Goal: Transaction & Acquisition: Book appointment/travel/reservation

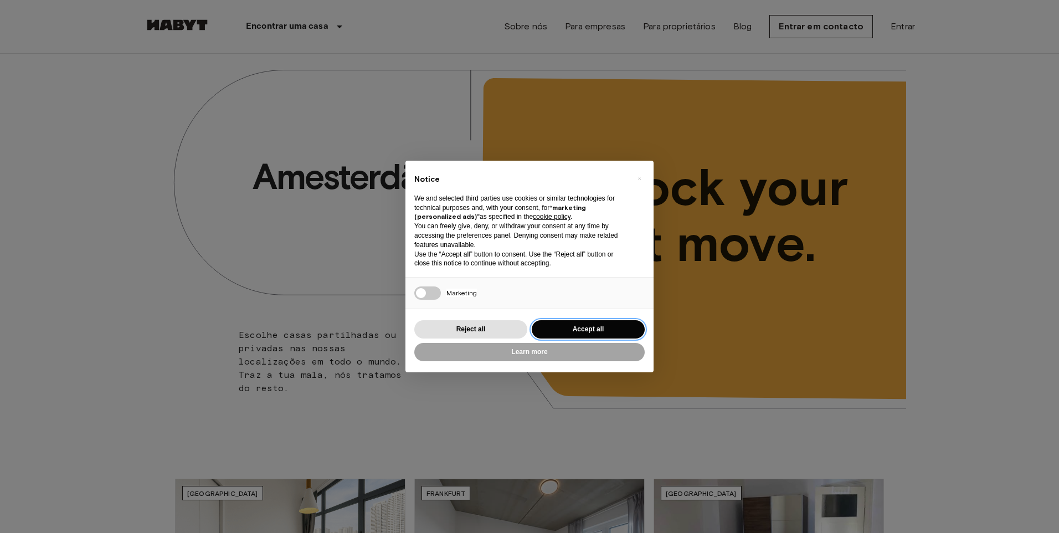
click at [602, 334] on button "Accept all" at bounding box center [588, 329] width 113 height 18
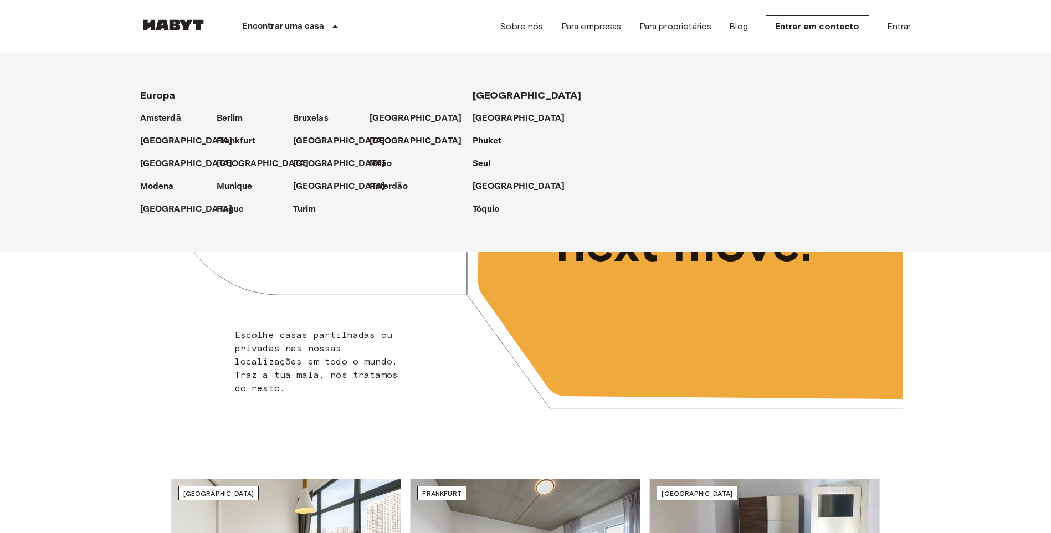
click at [253, 149] on div "[GEOGRAPHIC_DATA]" at bounding box center [255, 159] width 76 height 23
click at [244, 140] on p "Frankfurt" at bounding box center [238, 141] width 39 height 13
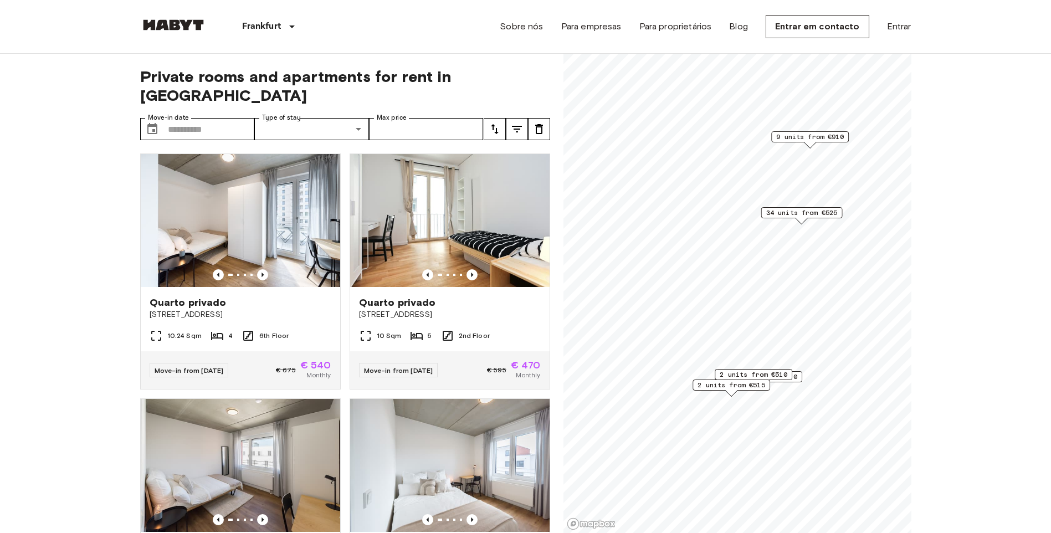
click at [816, 213] on span "34 units from €525" at bounding box center [801, 213] width 71 height 10
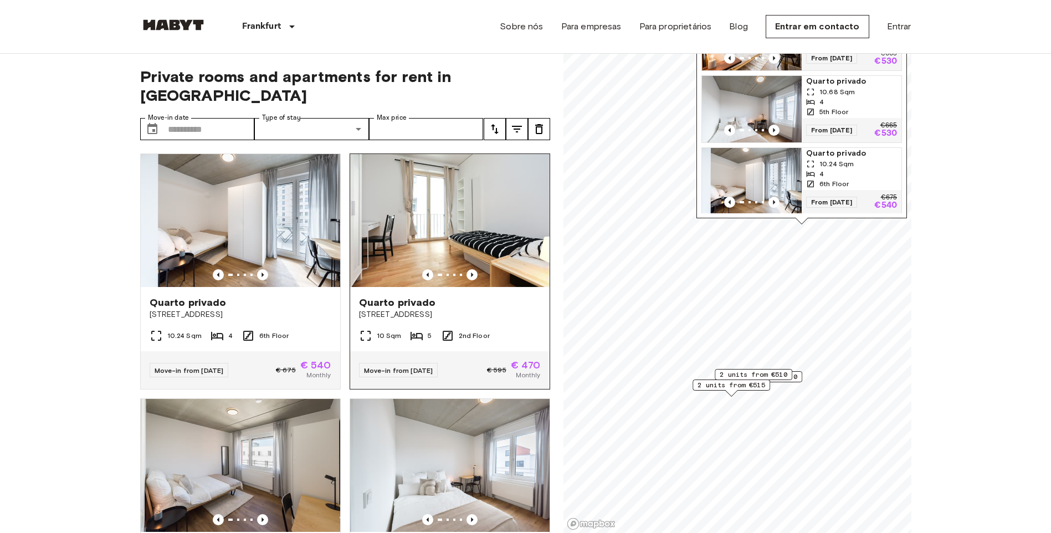
scroll to position [277, 0]
click at [210, 118] on input "Move-in date" at bounding box center [211, 129] width 87 height 22
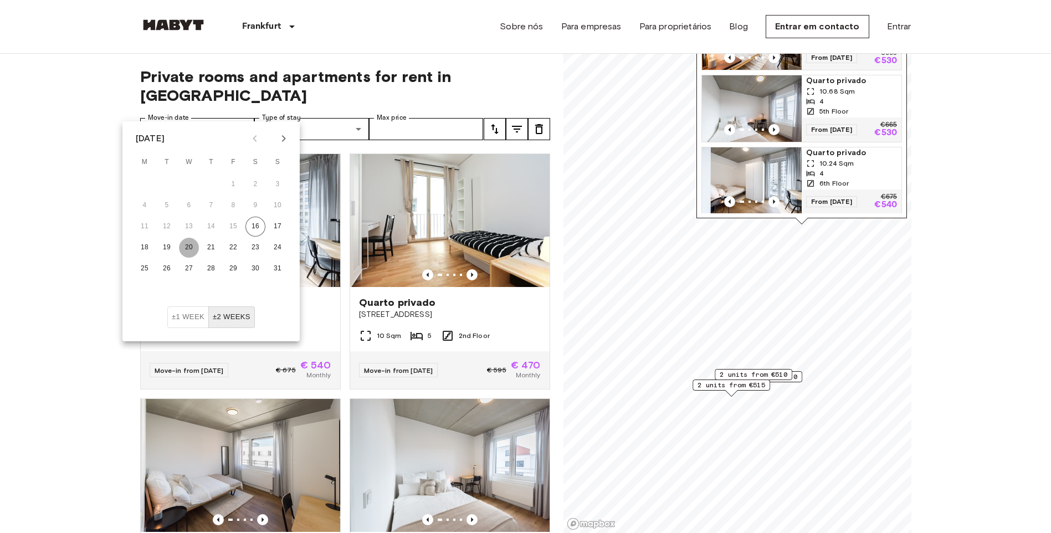
click at [191, 239] on button "20" at bounding box center [189, 248] width 20 height 20
type input "**********"
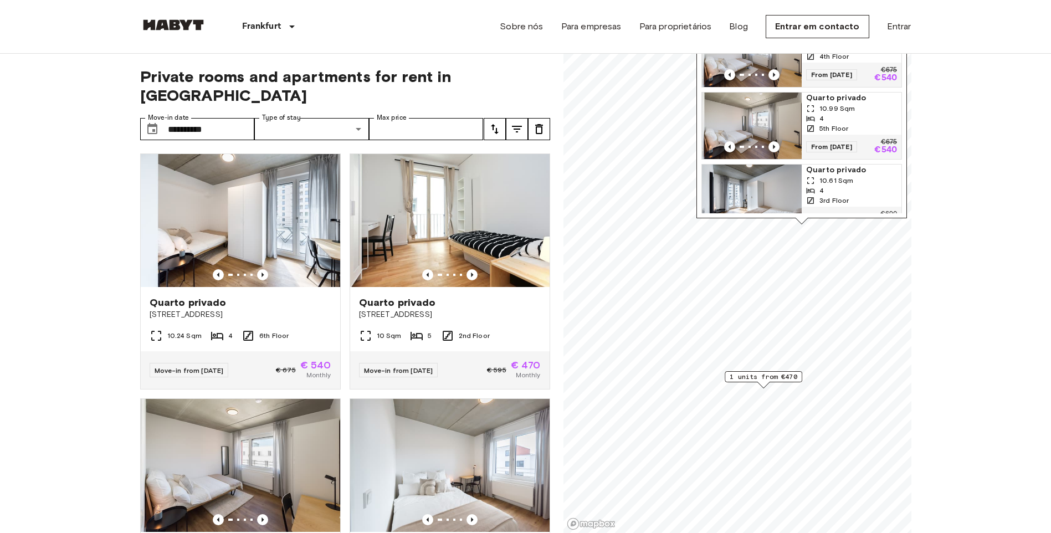
scroll to position [332, 0]
drag, startPoint x: 956, startPoint y: 176, endPoint x: 928, endPoint y: 199, distance: 37.0
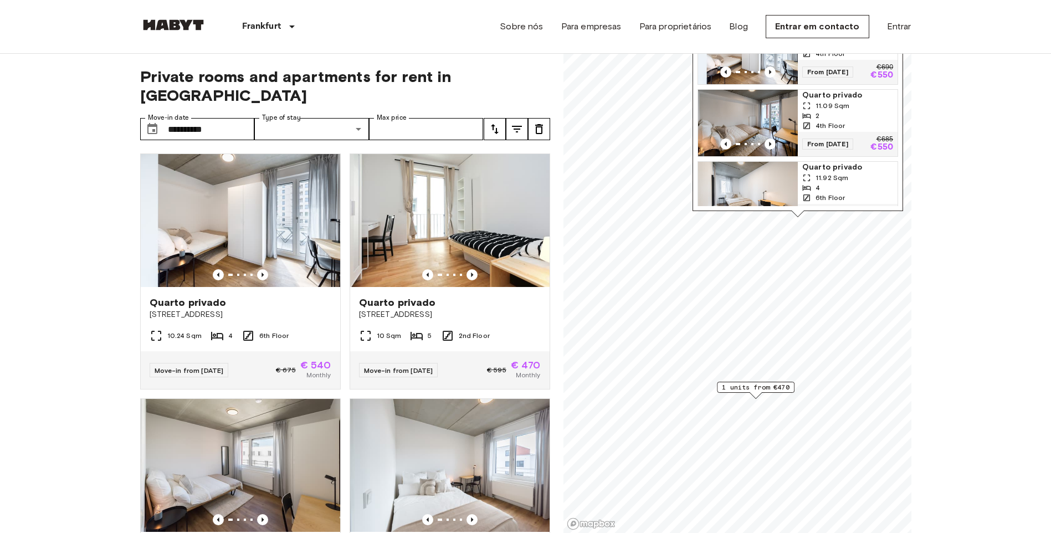
scroll to position [608, 0]
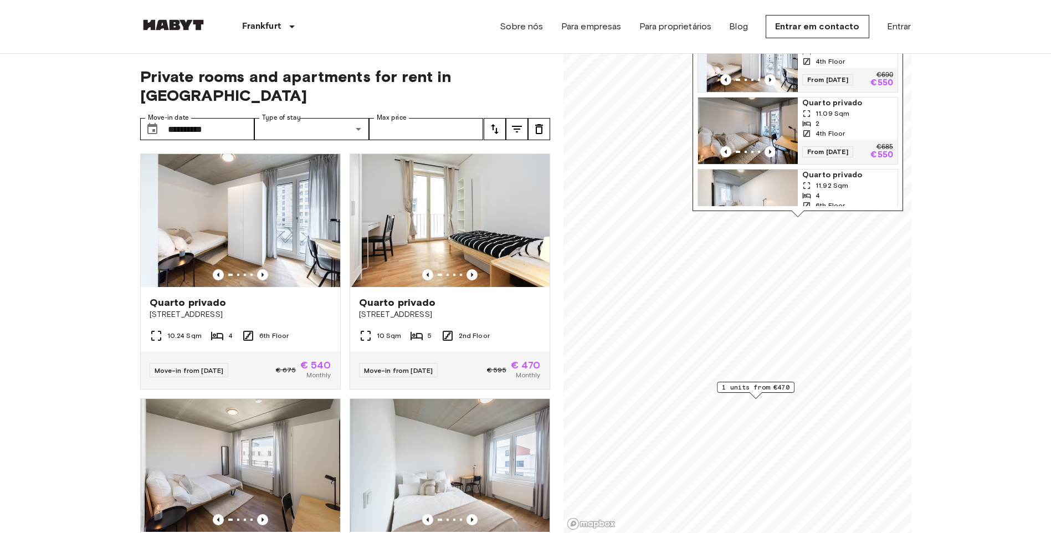
click at [839, 120] on div "2" at bounding box center [847, 124] width 91 height 10
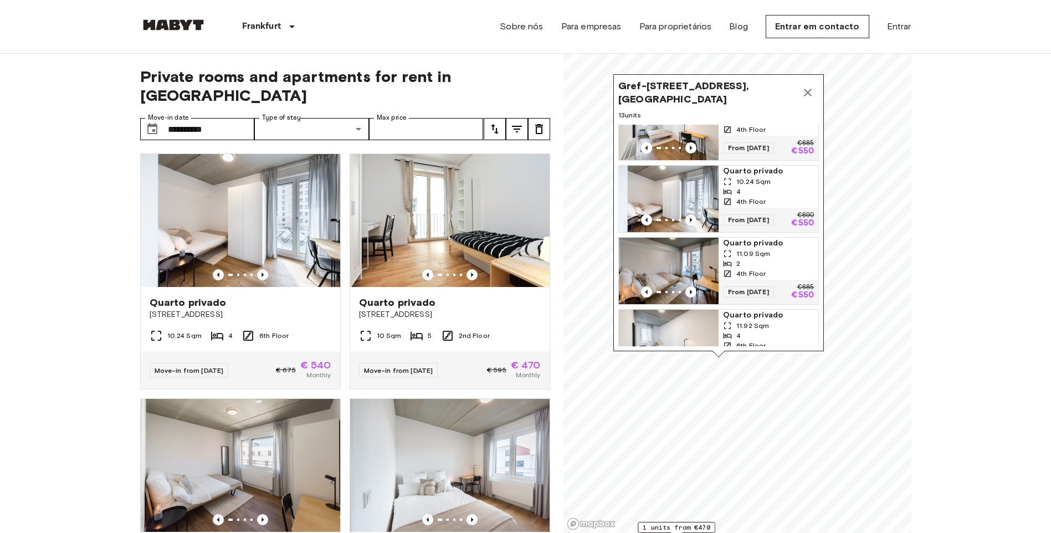
click at [739, 247] on span "Quarto privado" at bounding box center [768, 243] width 91 height 11
click at [752, 183] on span "10.24 Sqm" at bounding box center [753, 182] width 34 height 10
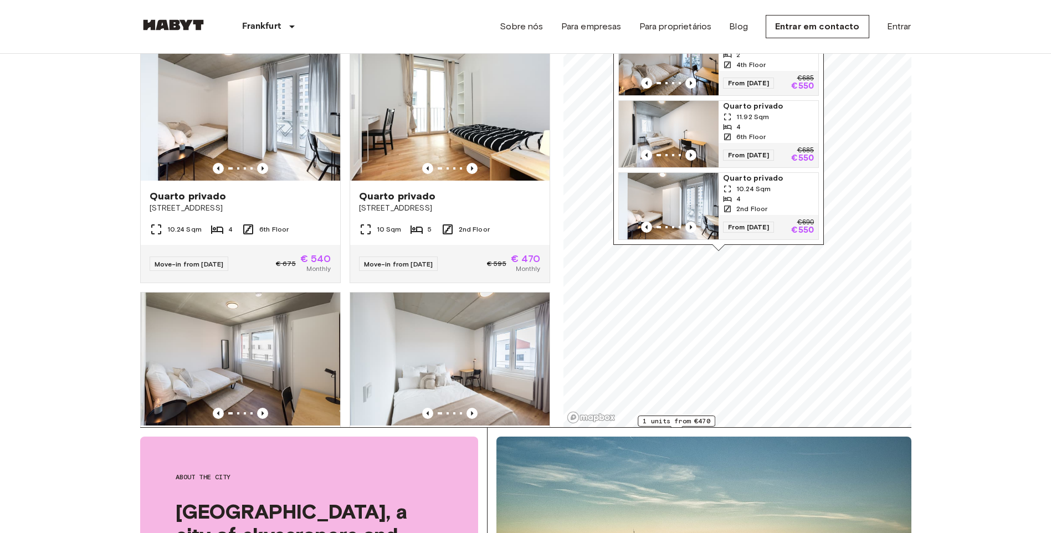
scroll to position [0, 0]
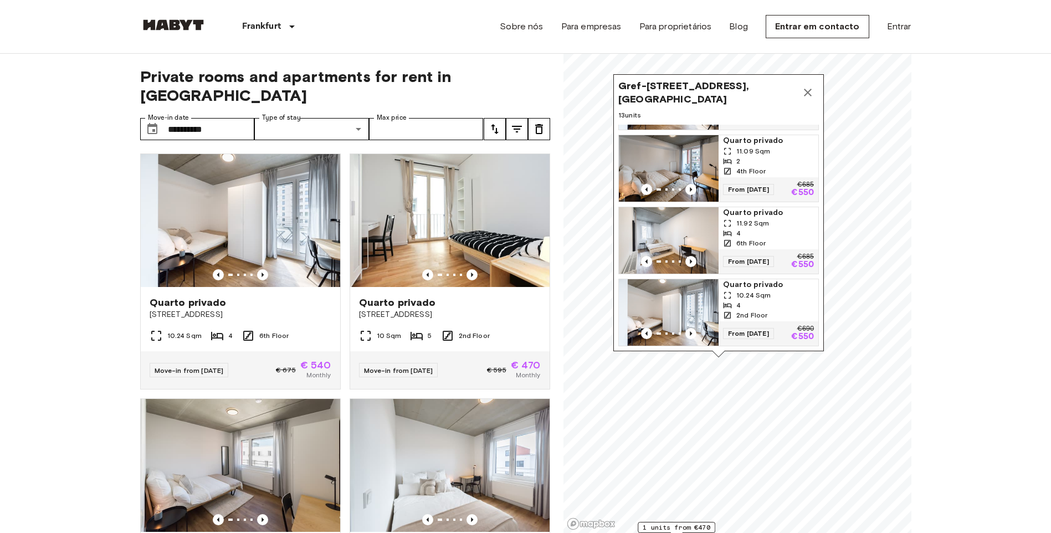
click at [745, 228] on div "4" at bounding box center [768, 233] width 91 height 10
click at [267, 187] on img at bounding box center [240, 220] width 199 height 133
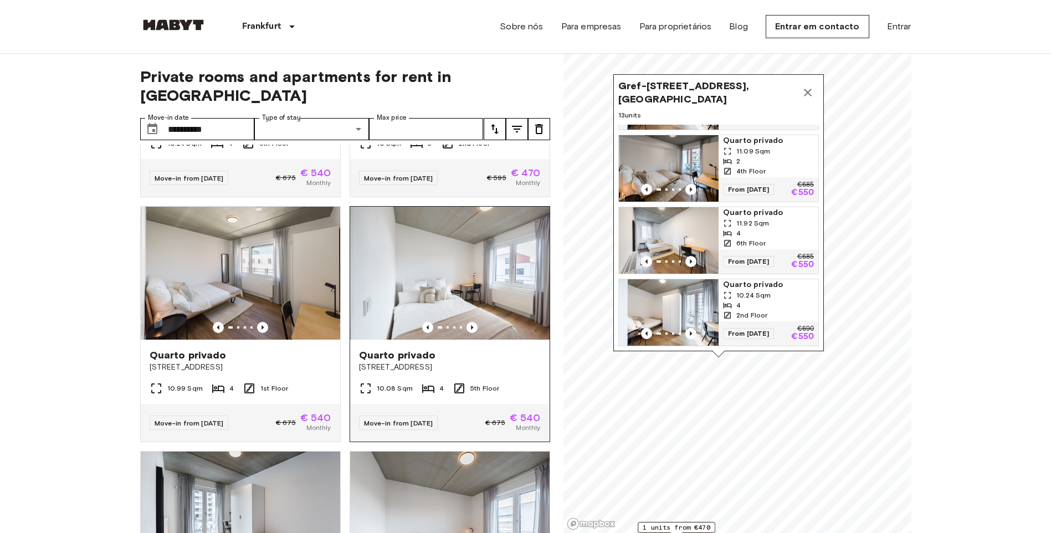
scroll to position [222, 0]
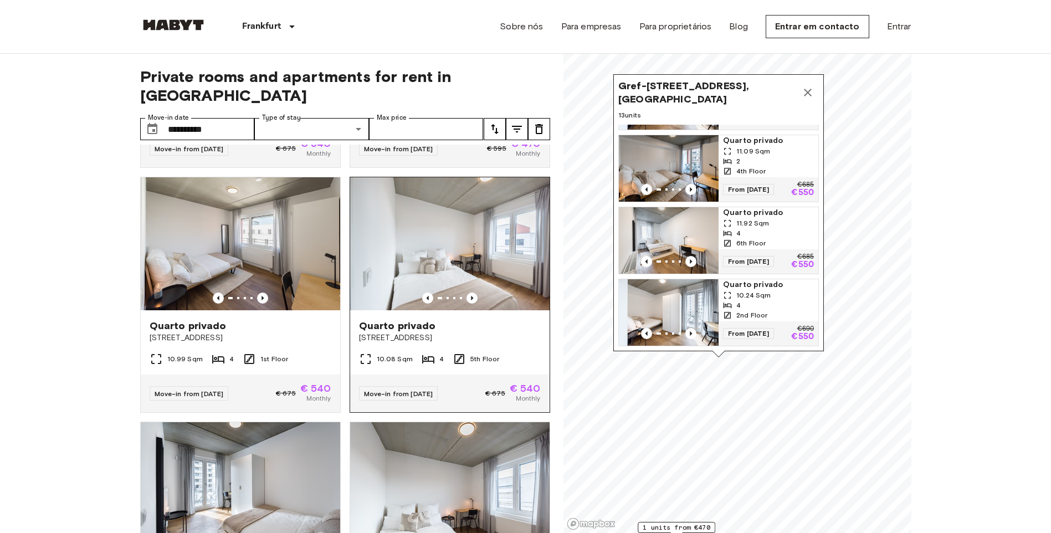
click at [495, 214] on img at bounding box center [449, 243] width 199 height 133
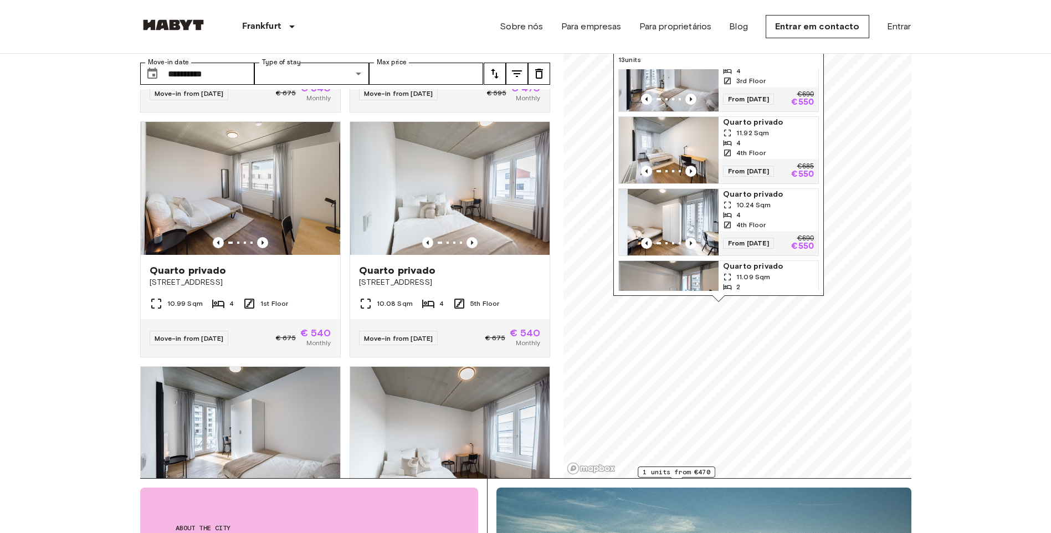
scroll to position [497, 0]
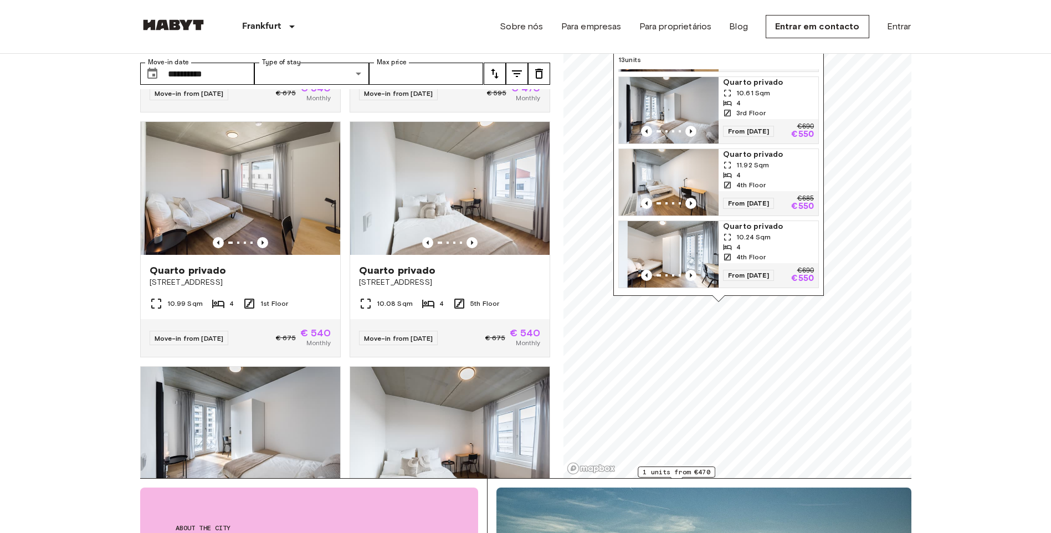
click at [752, 162] on span "11.92 Sqm" at bounding box center [752, 165] width 33 height 10
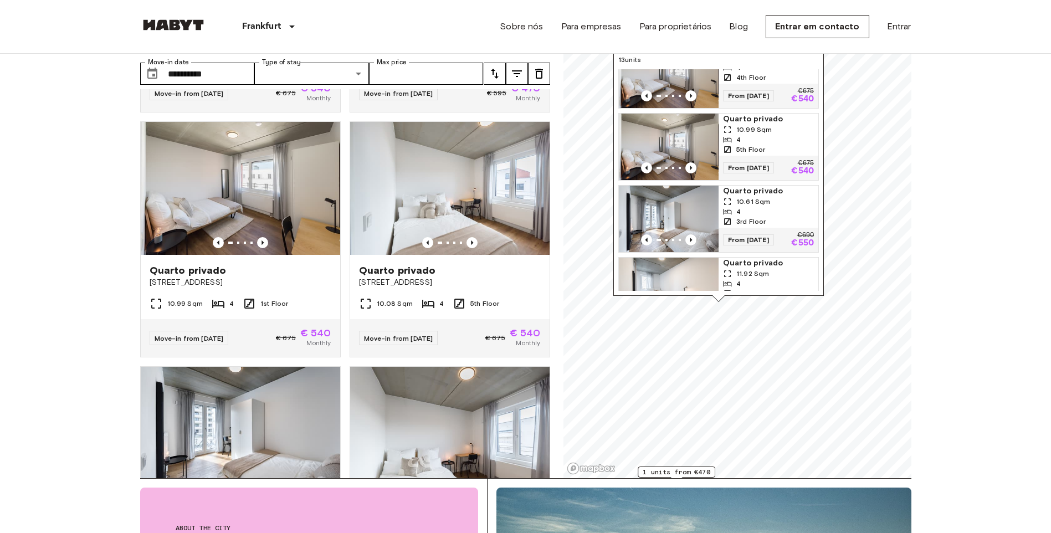
scroll to position [386, 0]
click at [685, 142] on img "Map marker" at bounding box center [669, 149] width 100 height 66
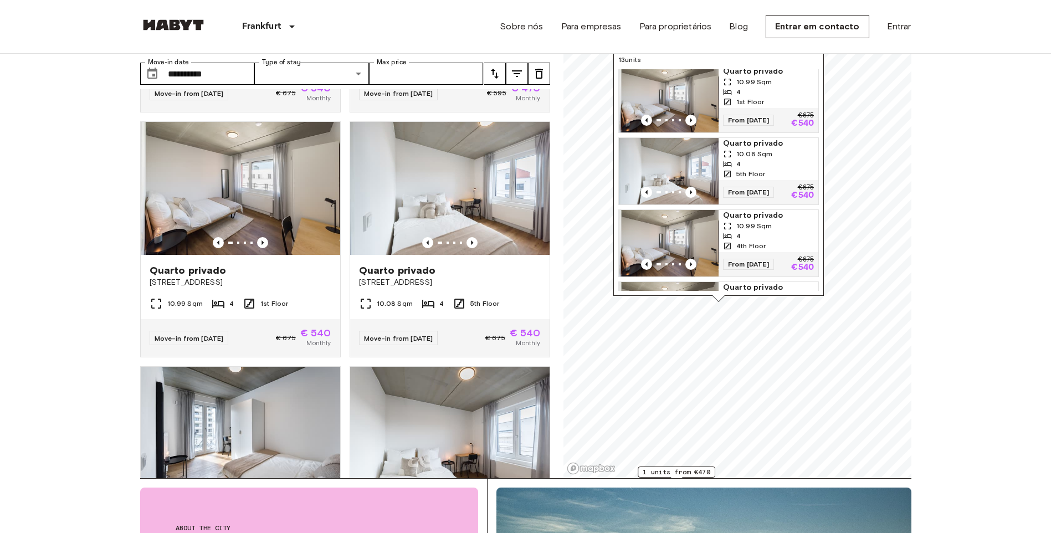
scroll to position [165, 0]
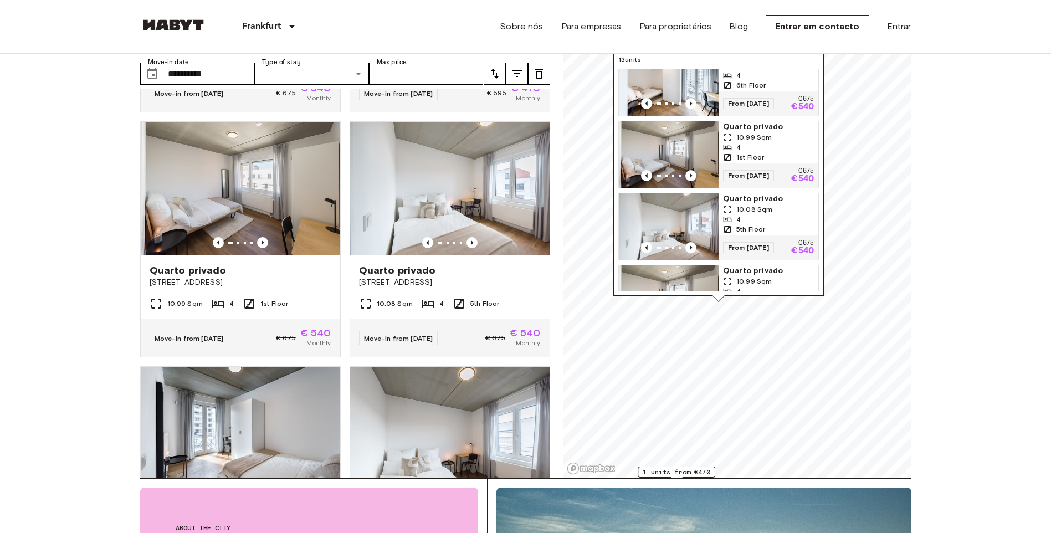
click at [699, 140] on img "Map marker" at bounding box center [669, 154] width 100 height 66
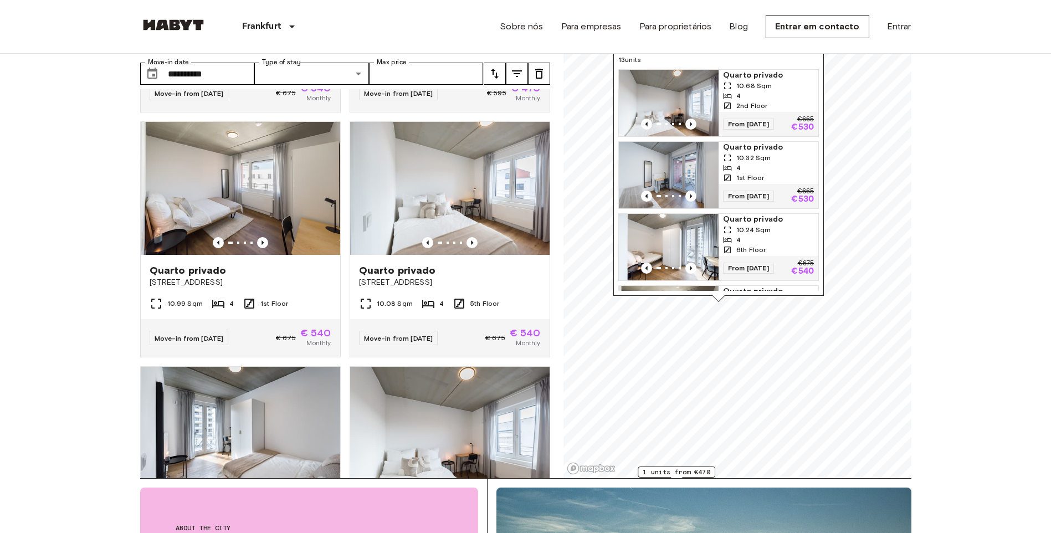
click at [766, 163] on div "4" at bounding box center [768, 168] width 91 height 10
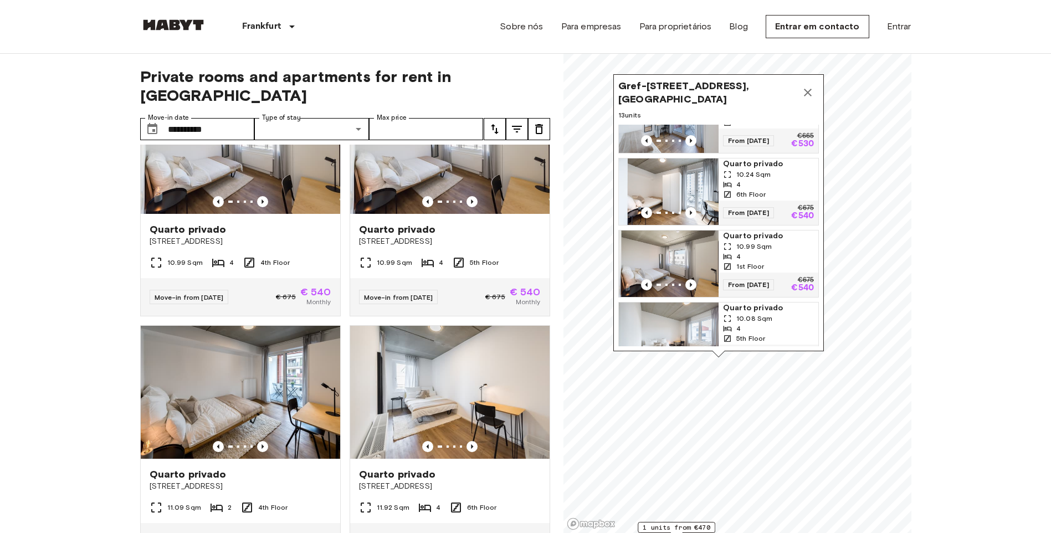
click at [802, 96] on icon "Map marker" at bounding box center [807, 92] width 13 height 13
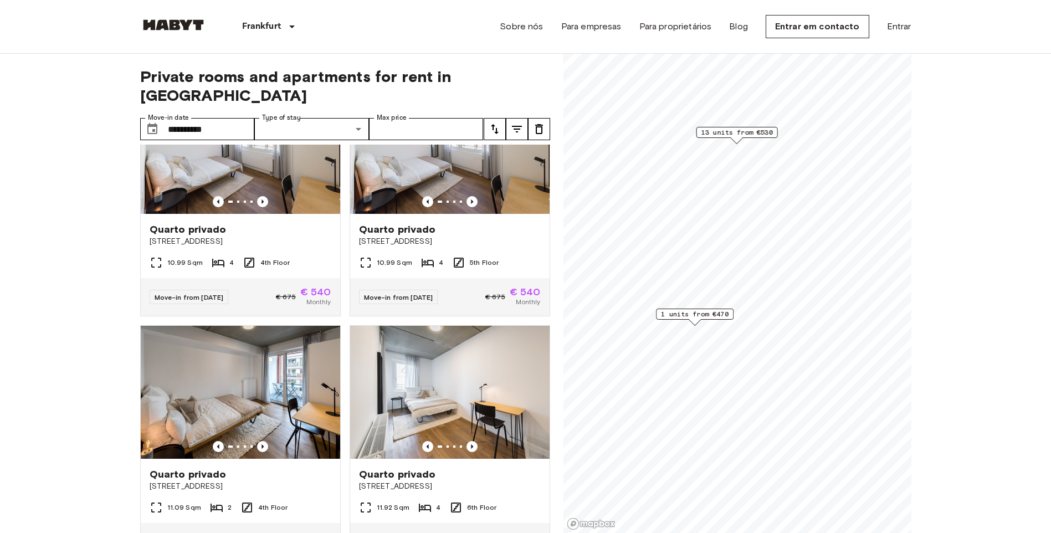
click at [698, 310] on span "1 units from €470" at bounding box center [695, 314] width 68 height 10
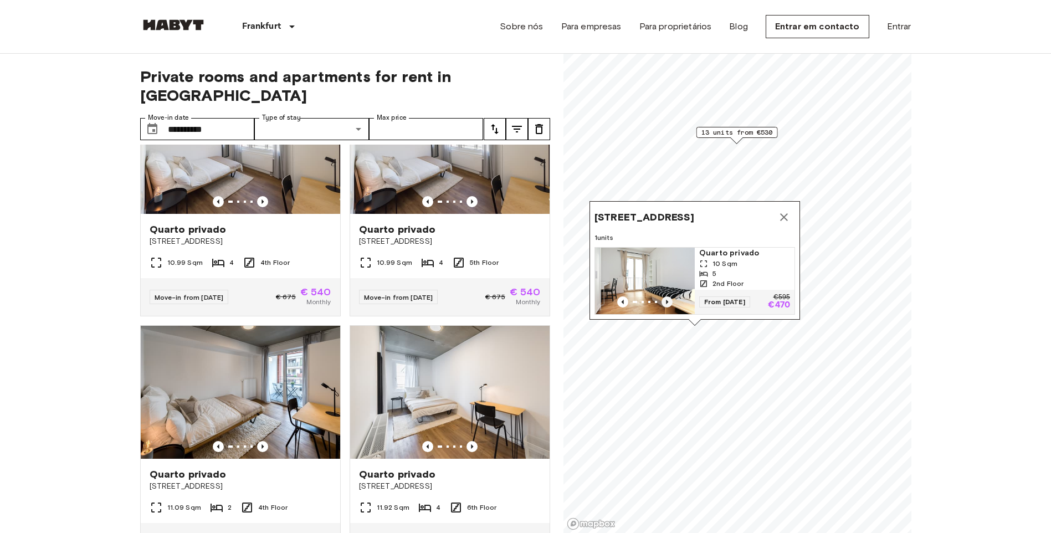
click at [667, 296] on icon "Previous image" at bounding box center [667, 301] width 11 height 11
click at [789, 211] on icon "Map marker" at bounding box center [783, 217] width 13 height 13
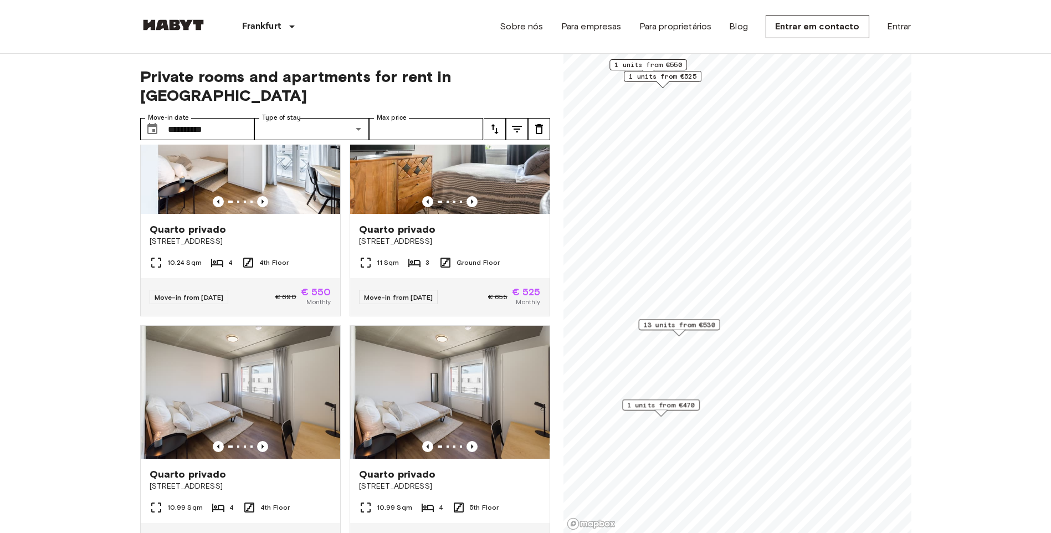
scroll to position [1303, 0]
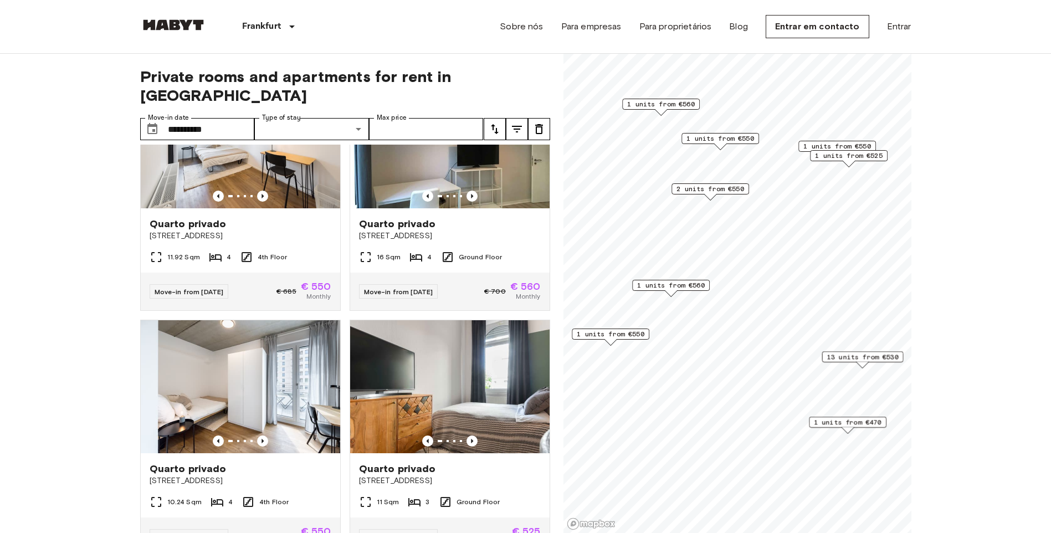
scroll to position [1804, 0]
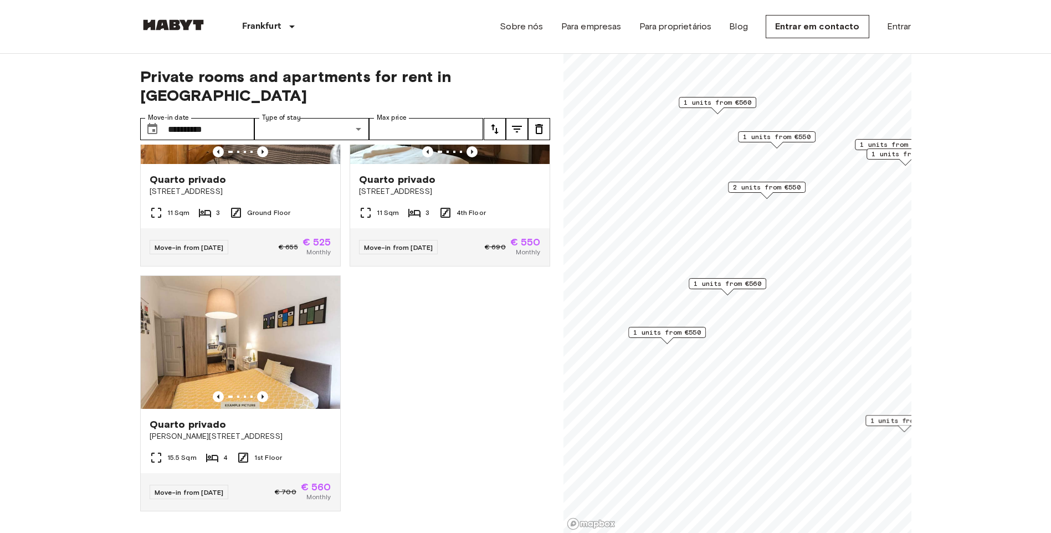
scroll to position [875, 0]
click at [682, 330] on span "1 units from €550" at bounding box center [667, 332] width 68 height 10
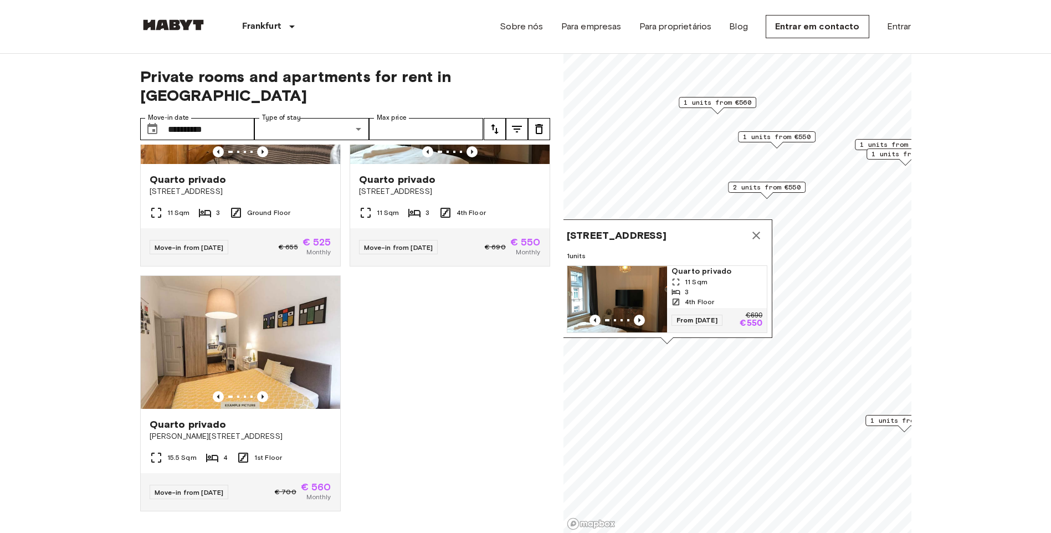
click at [761, 229] on icon "Map marker" at bounding box center [756, 235] width 13 height 13
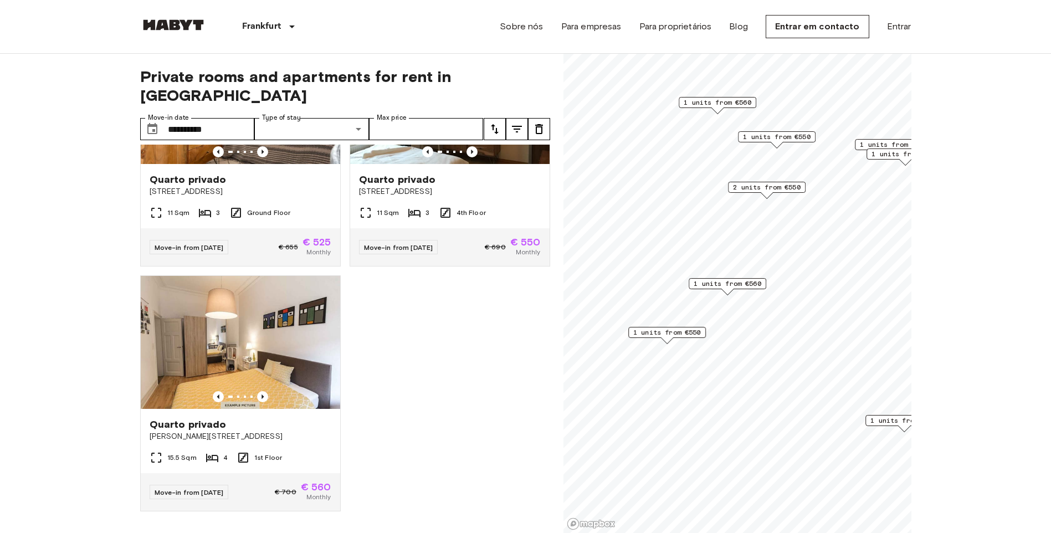
click at [729, 291] on div "Map marker" at bounding box center [727, 292] width 12 height 6
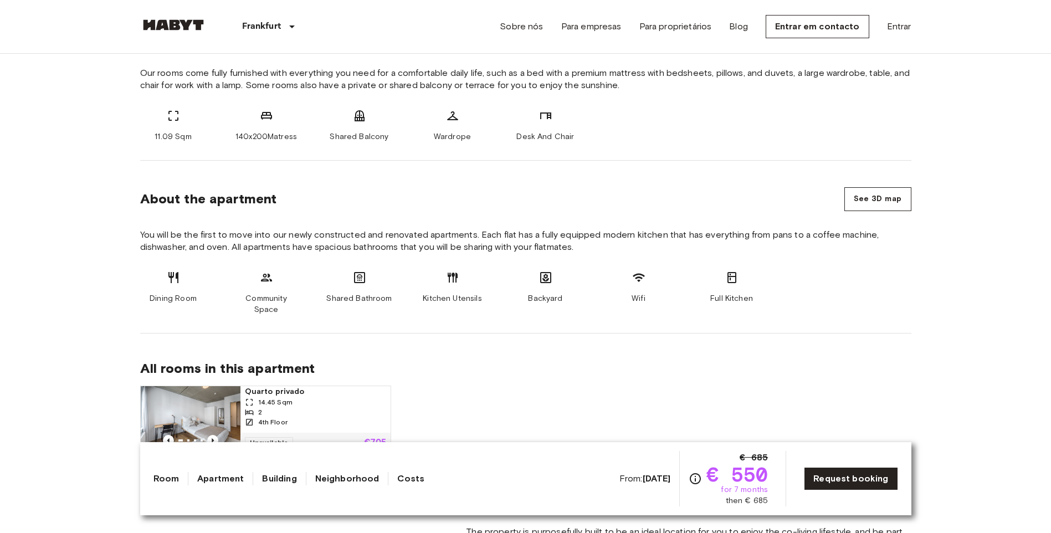
scroll to position [610, 0]
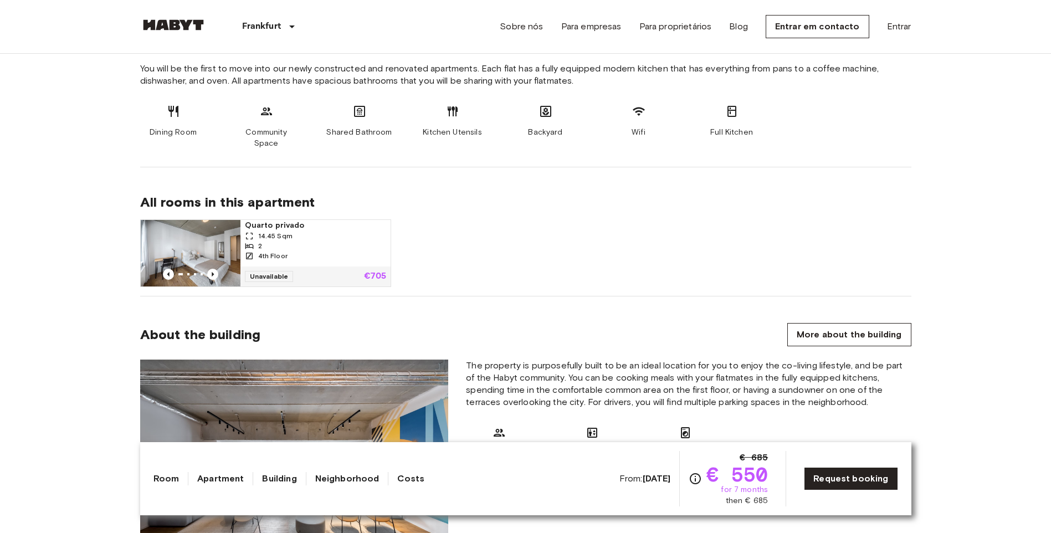
click at [294, 248] on div "2" at bounding box center [315, 246] width 141 height 10
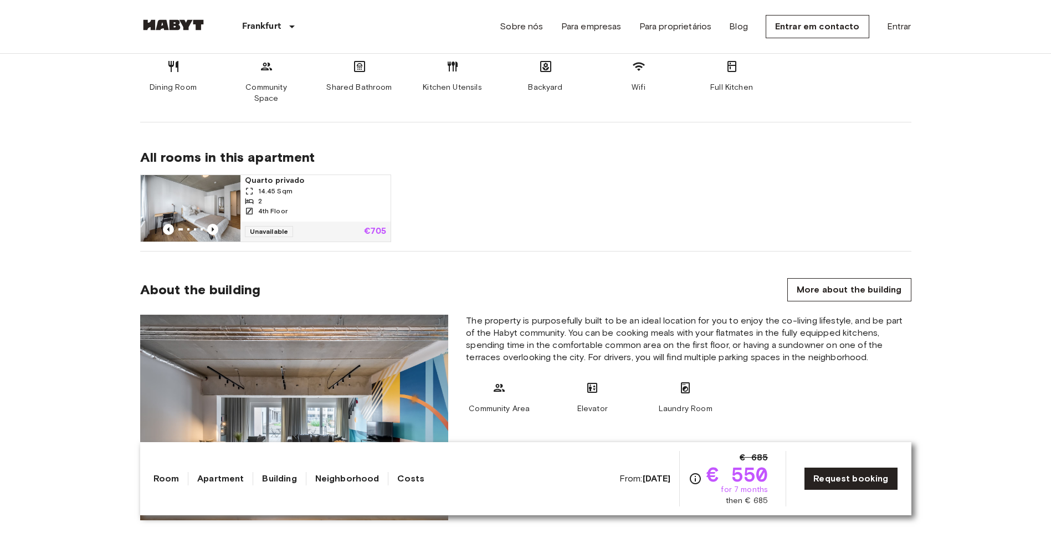
scroll to position [499, 0]
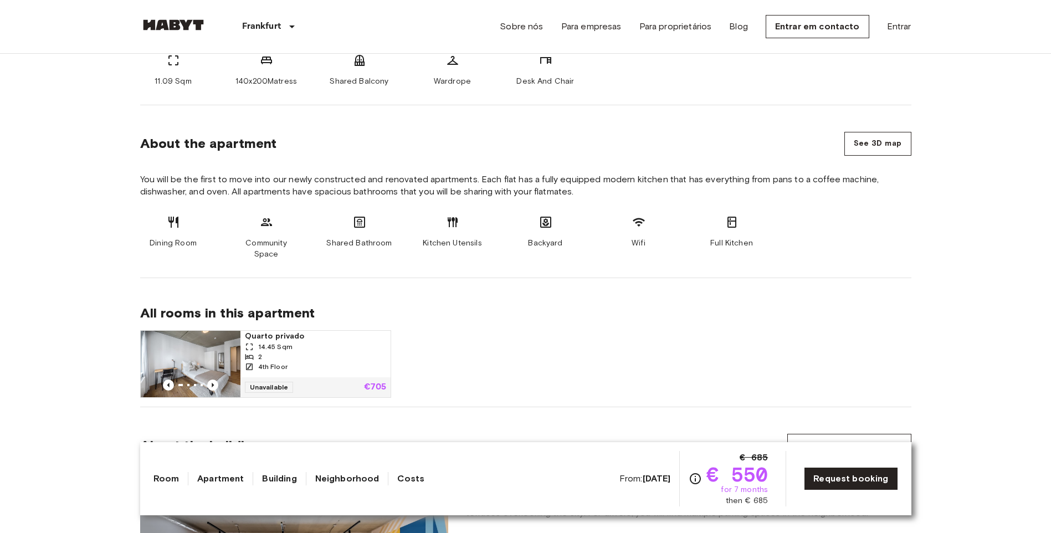
click at [286, 386] on span "Unavailable" at bounding box center [269, 387] width 49 height 11
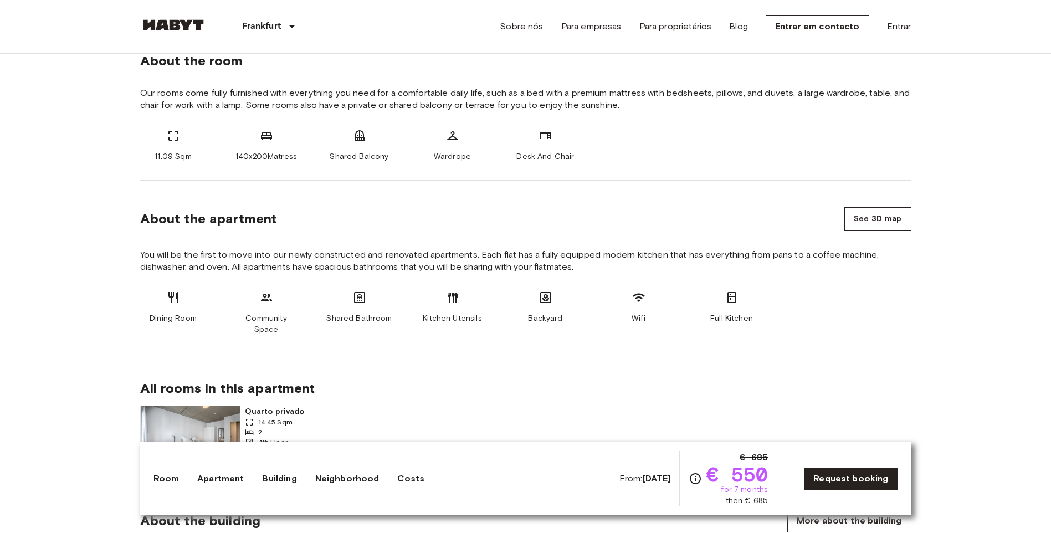
scroll to position [443, 0]
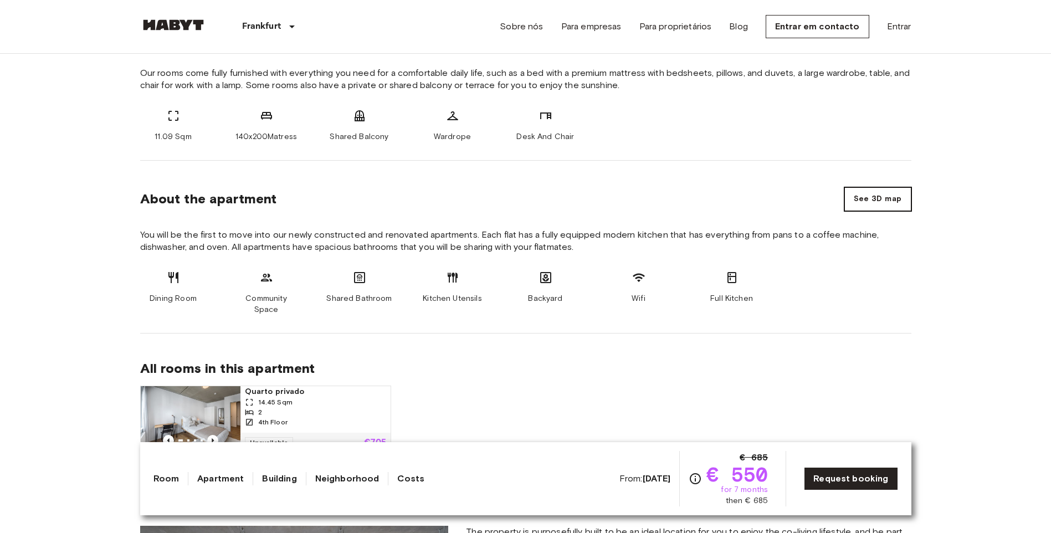
click at [880, 194] on button "See 3D map" at bounding box center [877, 199] width 67 height 24
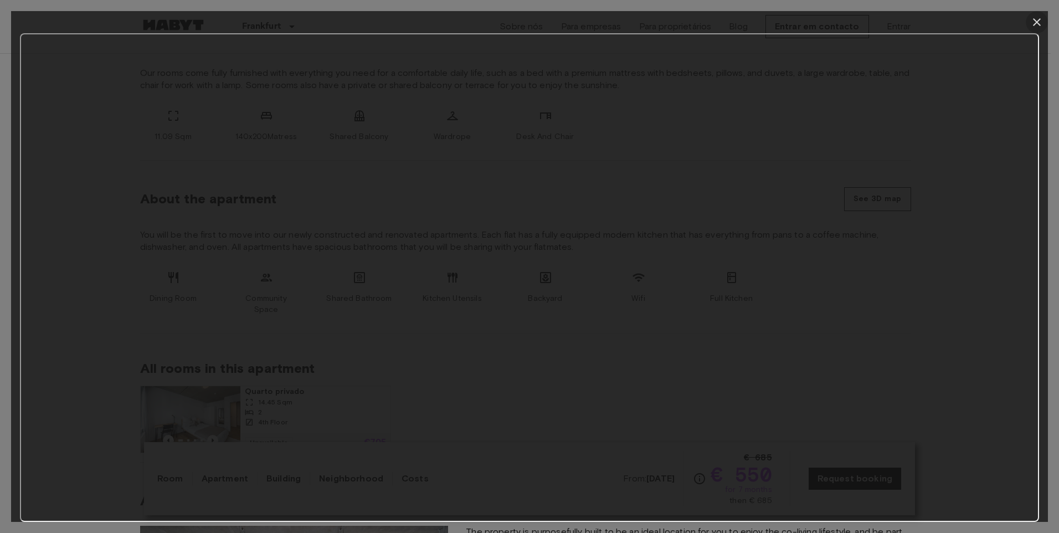
click at [1031, 28] on icon "button" at bounding box center [1037, 22] width 13 height 13
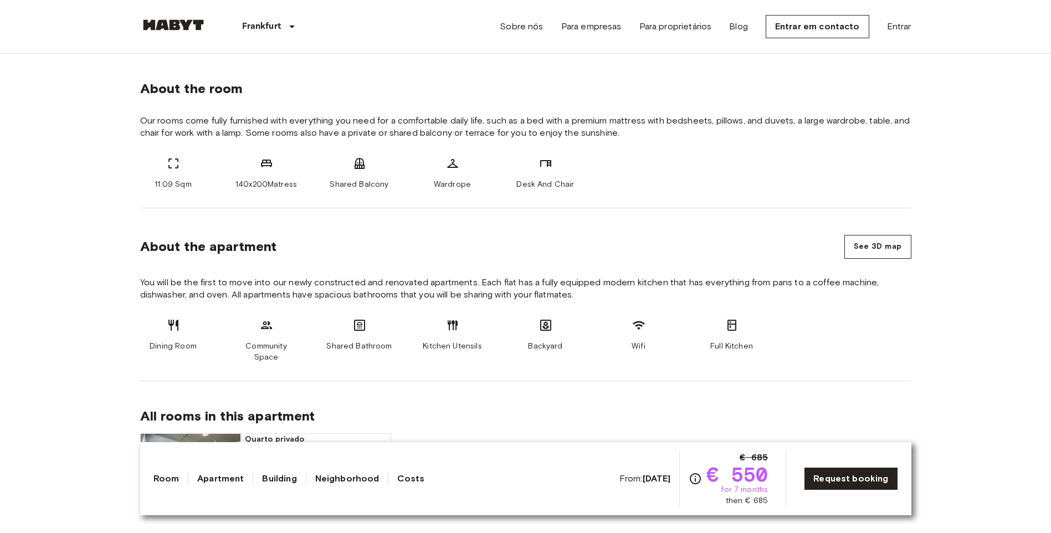
scroll to position [554, 0]
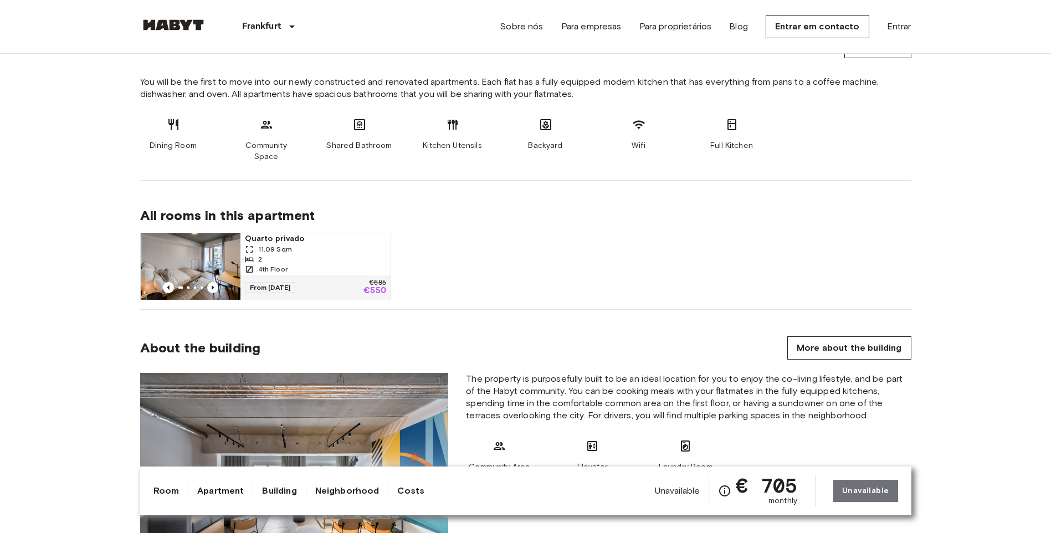
scroll to position [665, 0]
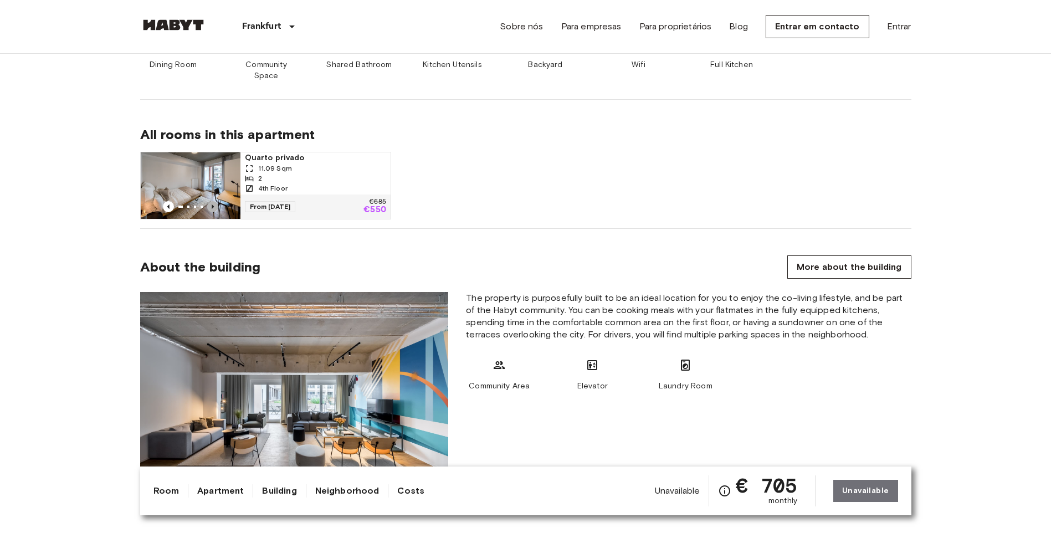
click at [209, 206] on icon "Previous image" at bounding box center [212, 206] width 11 height 11
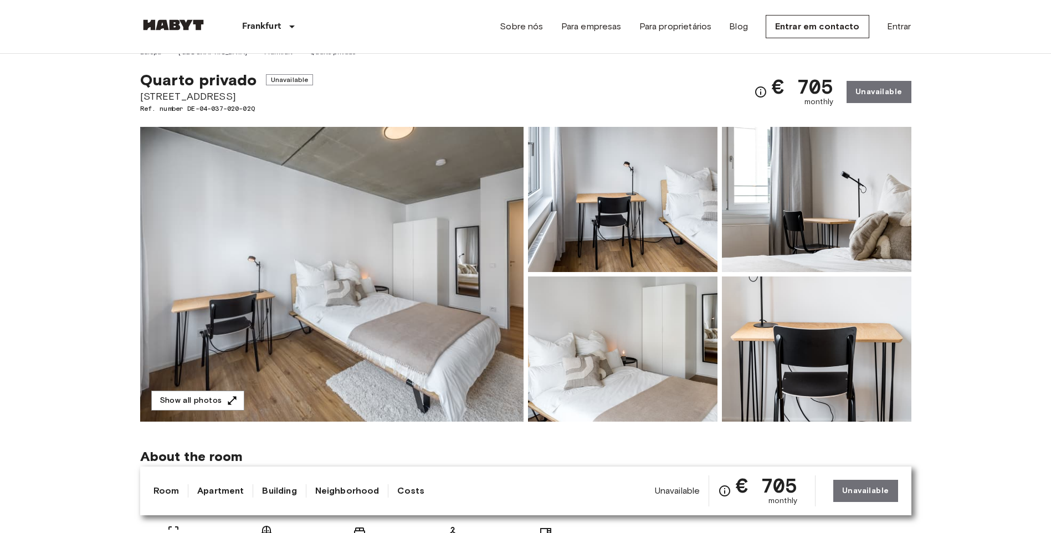
scroll to position [0, 0]
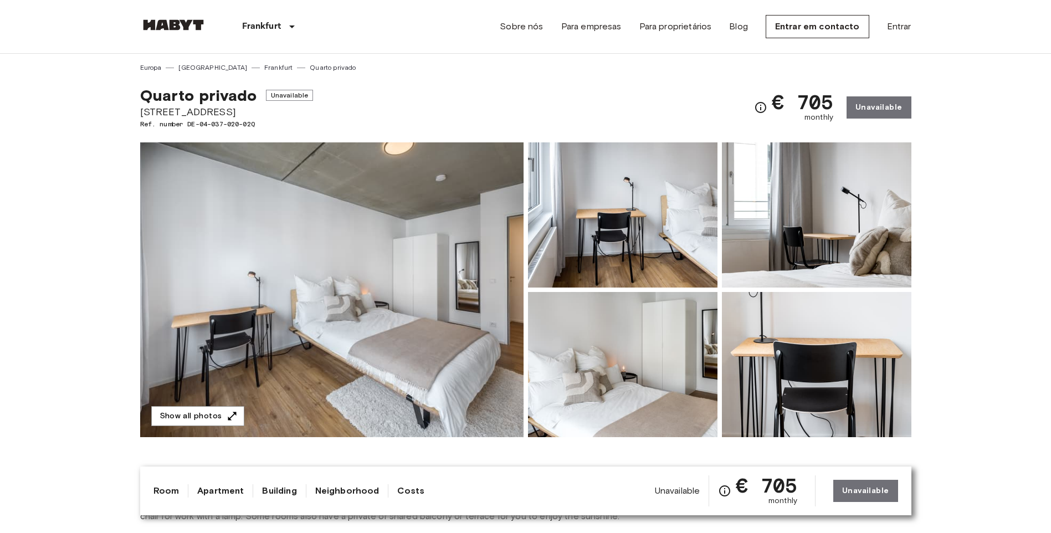
drag, startPoint x: 252, startPoint y: 110, endPoint x: 140, endPoint y: 112, distance: 112.5
click at [140, 112] on span "[STREET_ADDRESS]" at bounding box center [226, 112] width 173 height 14
drag, startPoint x: 140, startPoint y: 112, endPoint x: 145, endPoint y: 117, distance: 7.8
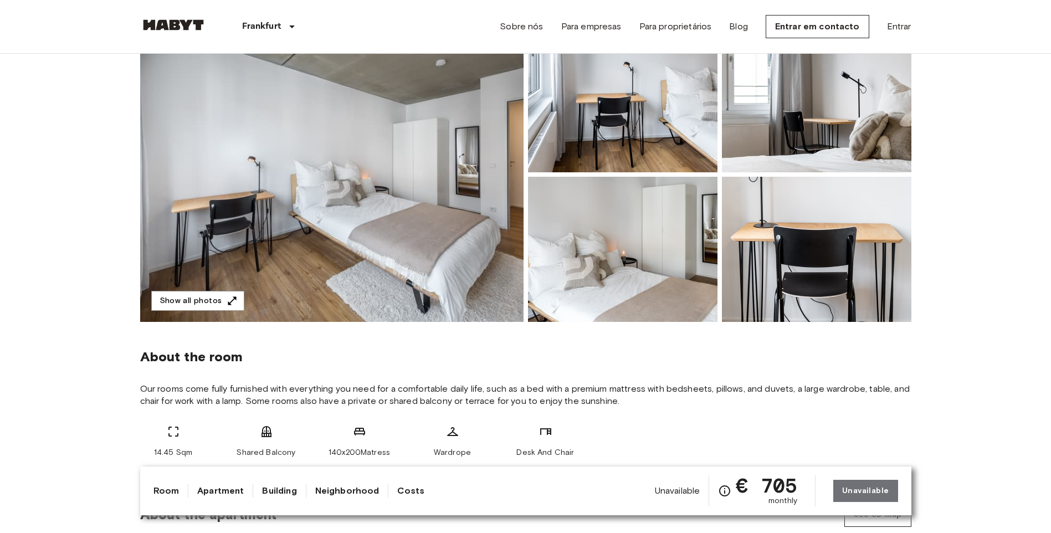
scroll to position [332, 0]
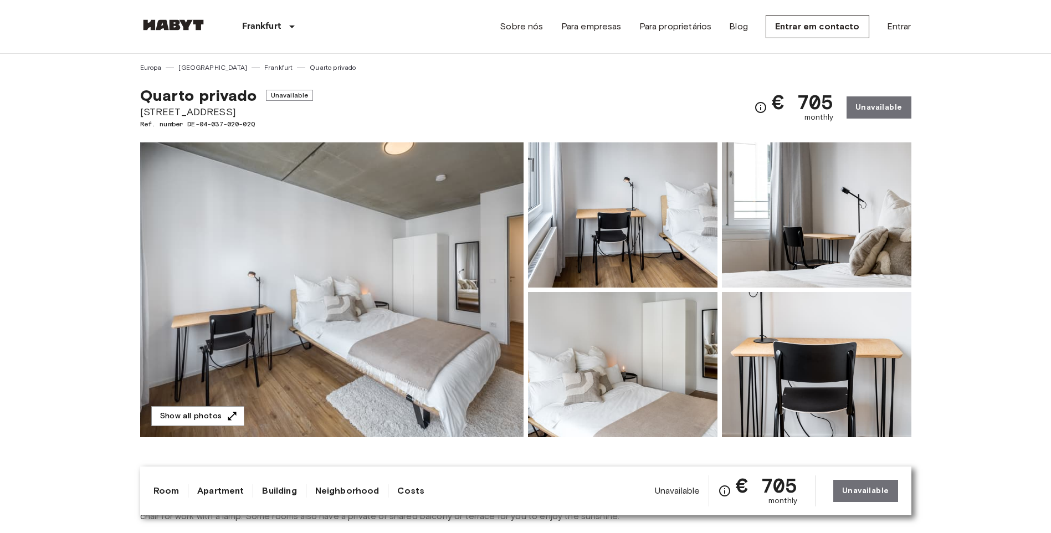
click at [880, 485] on div "Unavailable € 705 monthly Unavailable" at bounding box center [776, 490] width 243 height 31
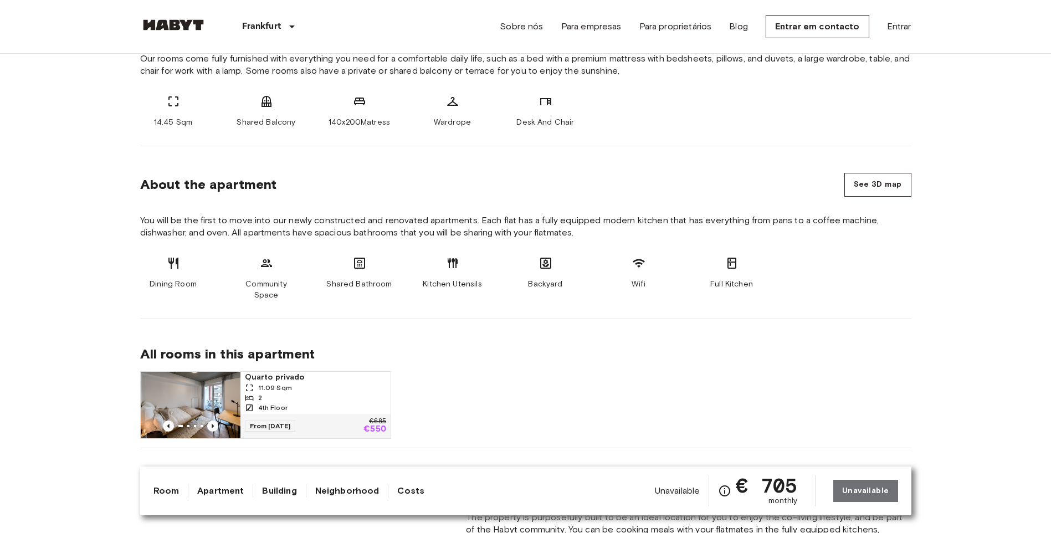
scroll to position [554, 0]
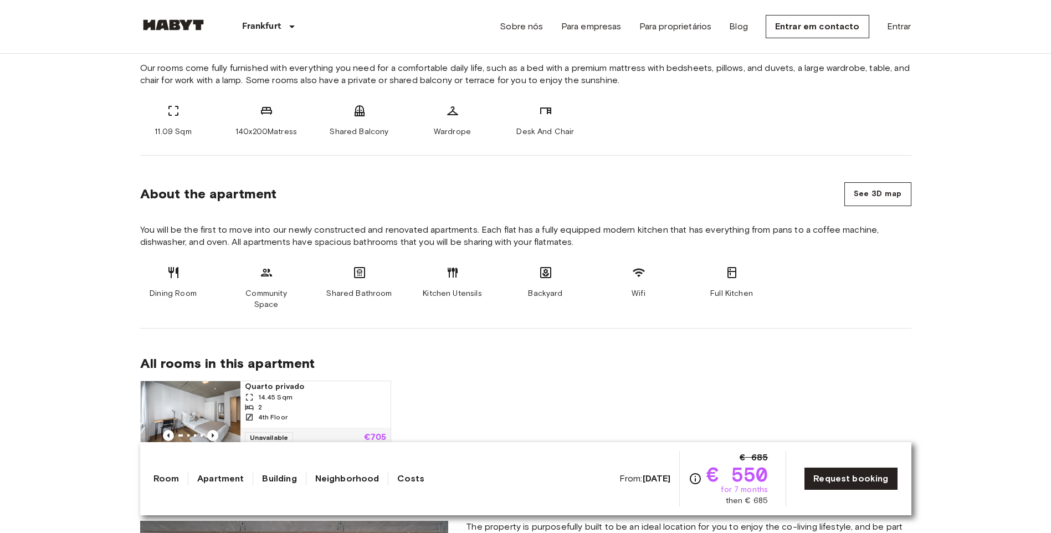
scroll to position [554, 0]
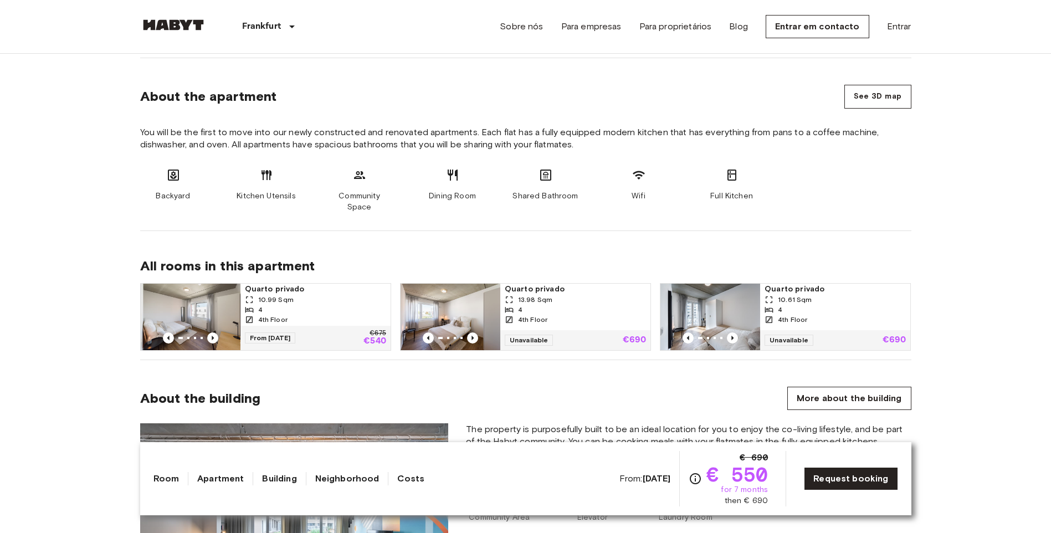
scroll to position [554, 0]
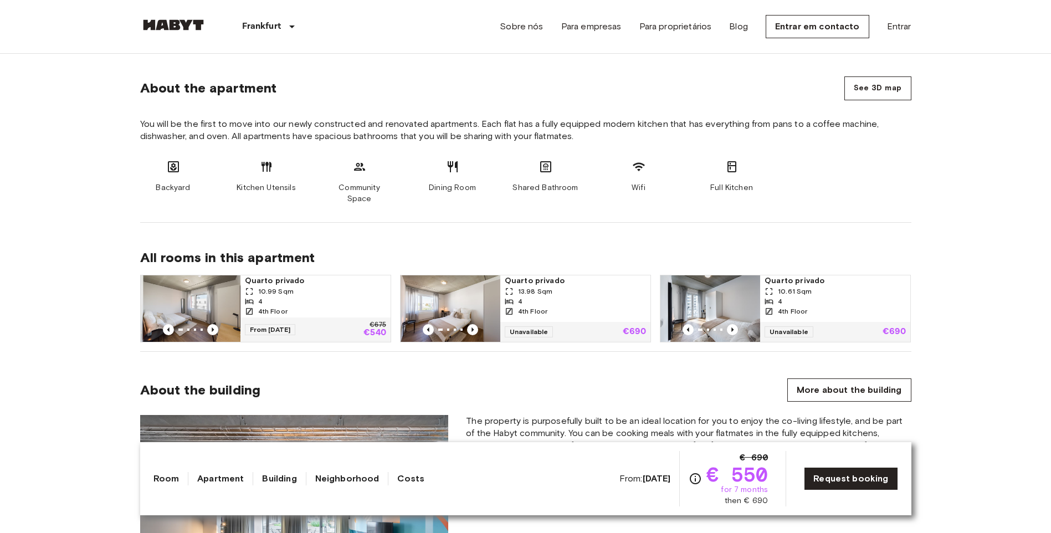
drag, startPoint x: 212, startPoint y: 289, endPoint x: 221, endPoint y: 316, distance: 28.9
click at [221, 316] on img at bounding box center [191, 308] width 100 height 66
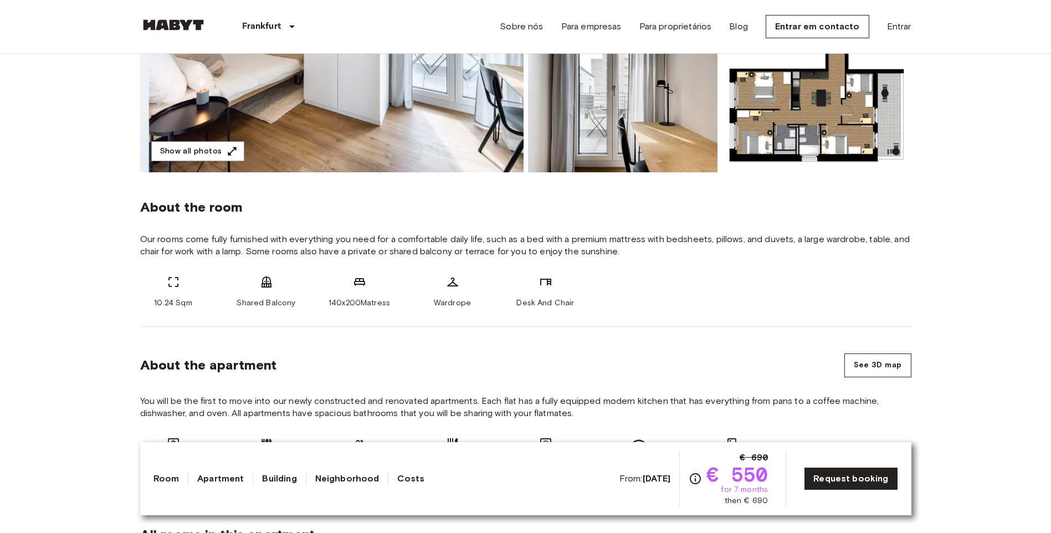
scroll to position [388, 0]
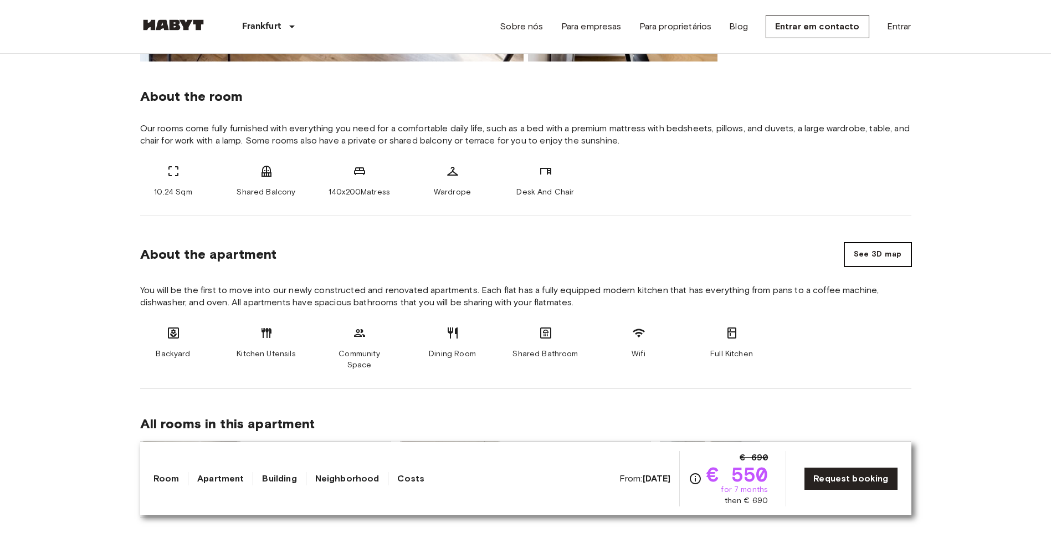
click at [879, 261] on button "See 3D map" at bounding box center [877, 255] width 67 height 24
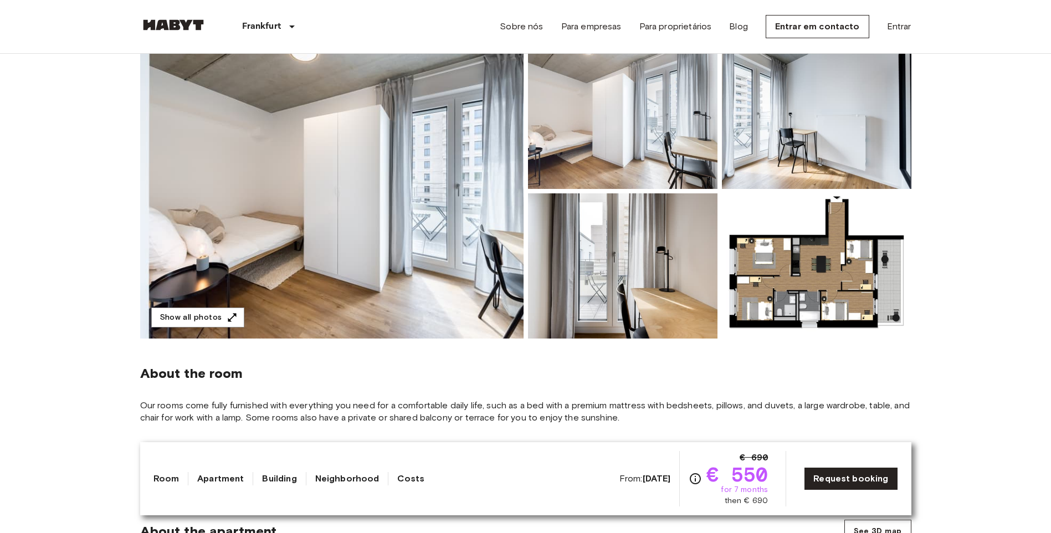
scroll to position [0, 0]
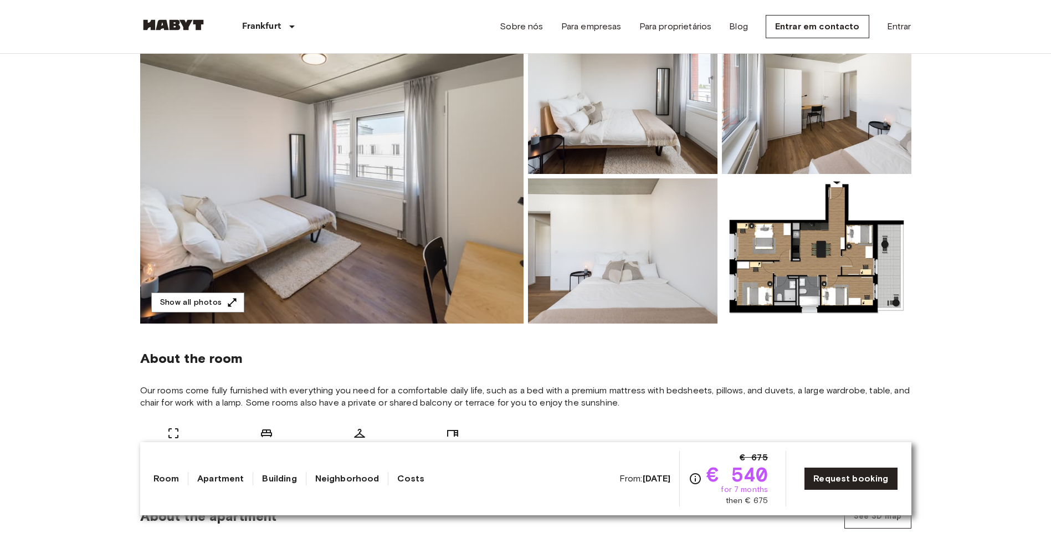
scroll to position [111, 0]
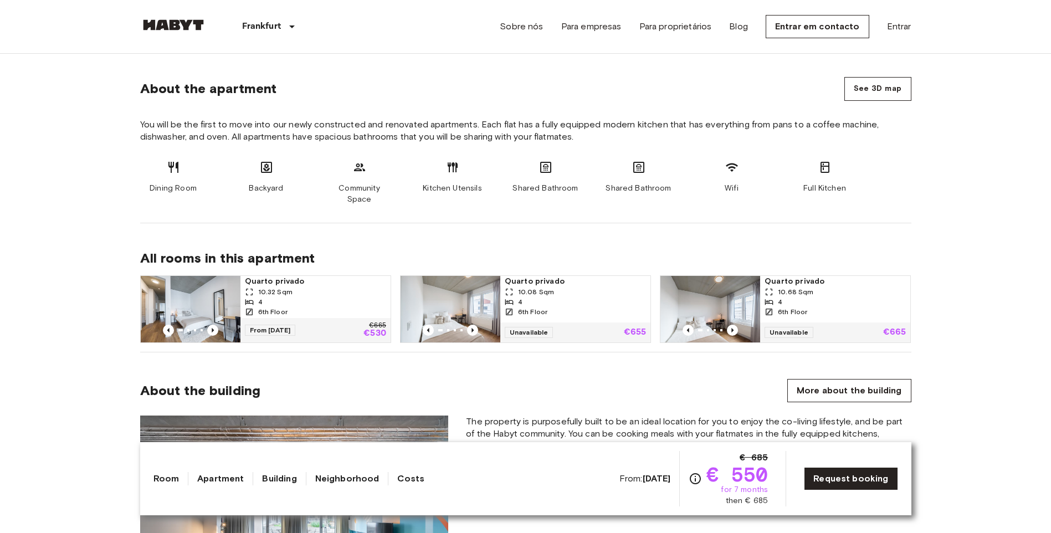
scroll to position [554, 0]
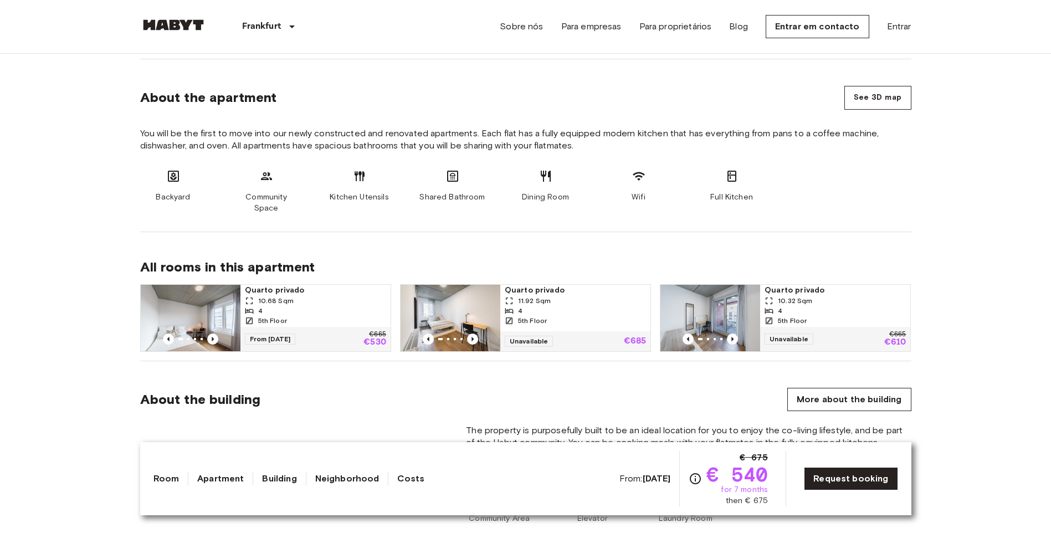
scroll to position [554, 0]
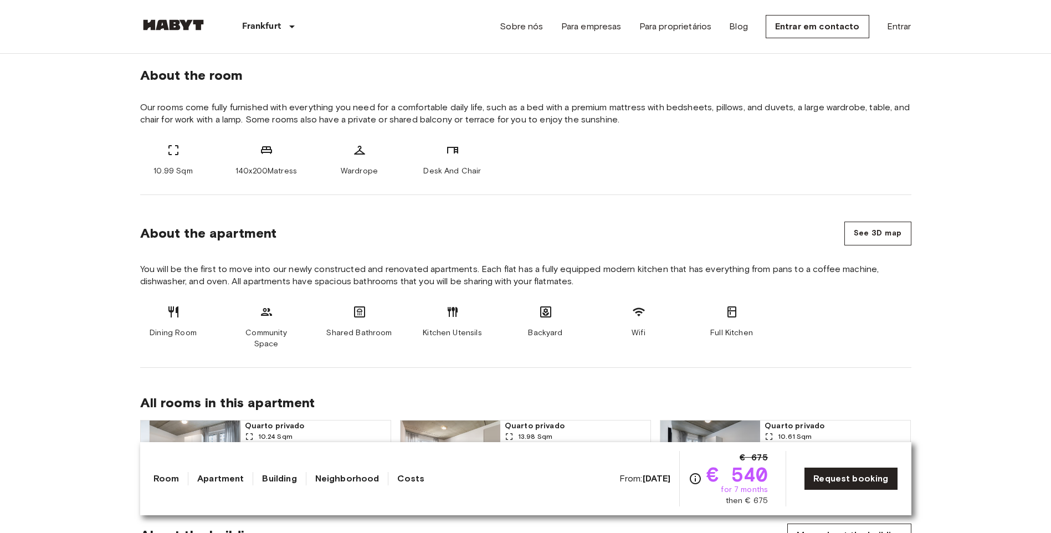
scroll to position [332, 0]
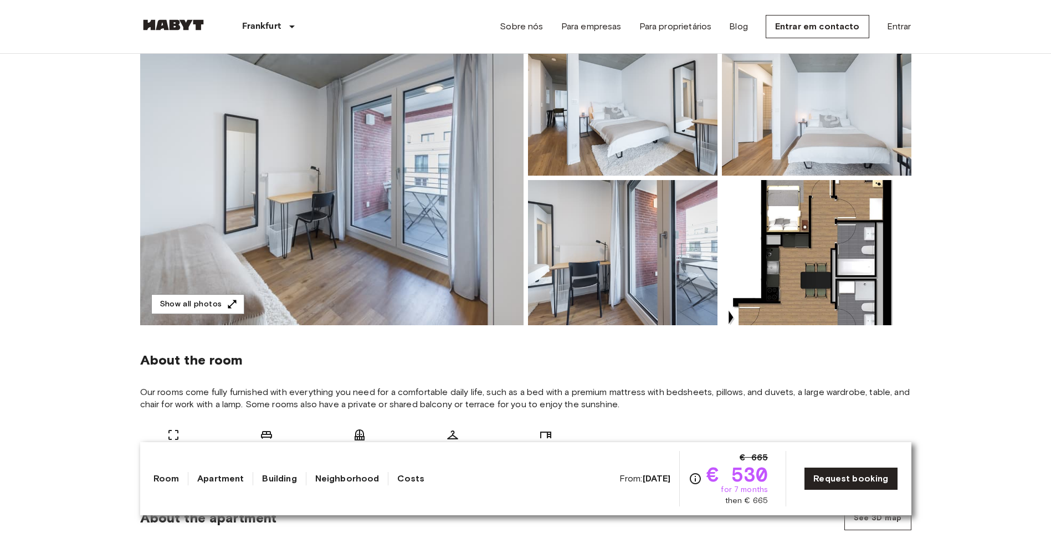
scroll to position [166, 0]
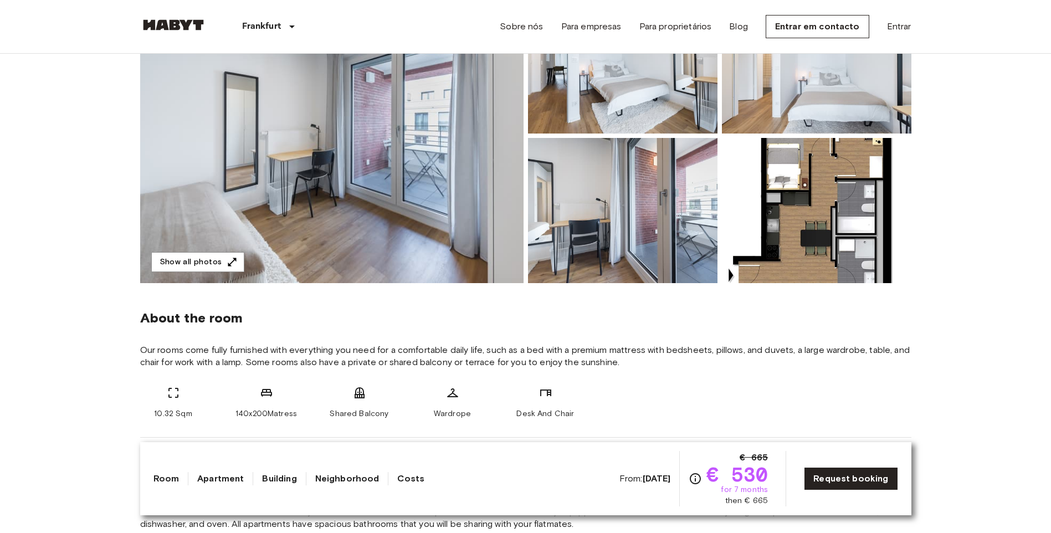
click at [834, 236] on img at bounding box center [817, 210] width 190 height 145
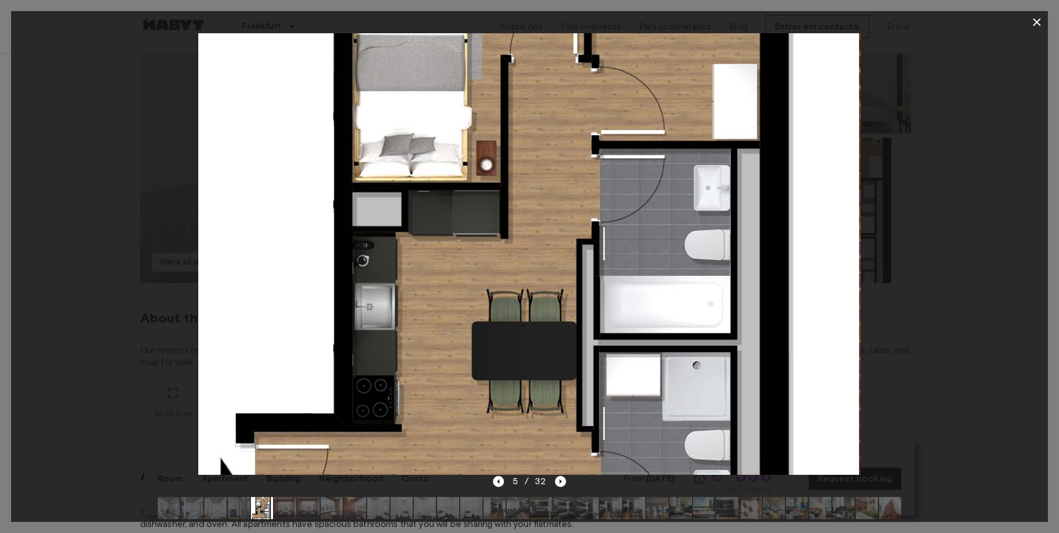
drag, startPoint x: 732, startPoint y: 273, endPoint x: 730, endPoint y: 204, distance: 68.2
click at [730, 182] on img at bounding box center [528, 254] width 663 height 442
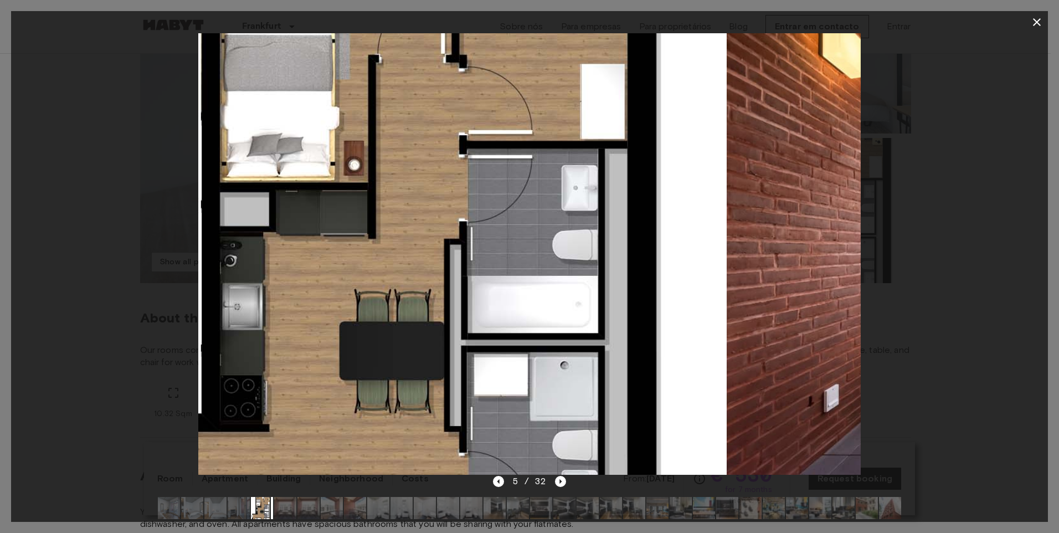
drag, startPoint x: 657, startPoint y: 331, endPoint x: 609, endPoint y: 329, distance: 48.3
click at [609, 329] on img at bounding box center [395, 254] width 663 height 442
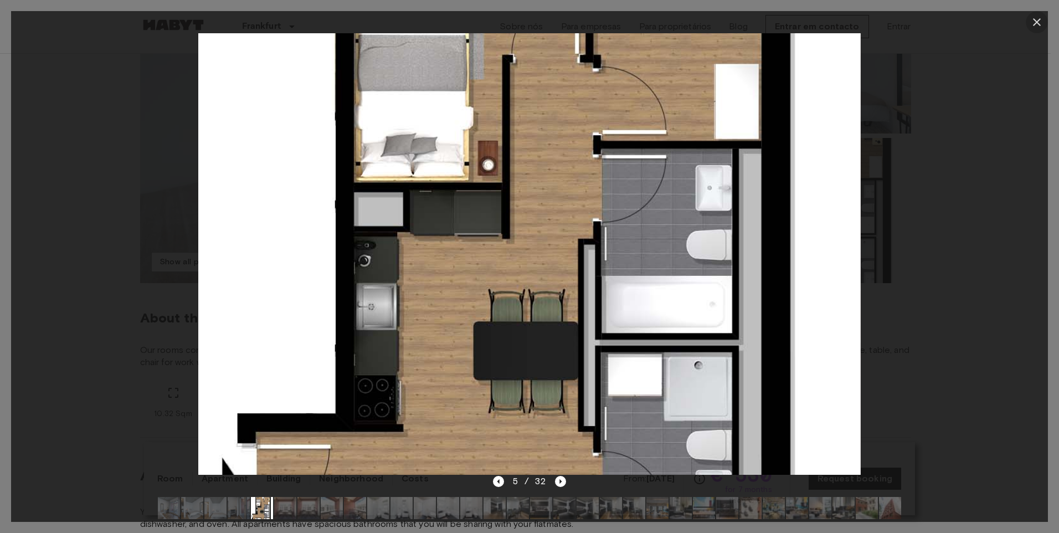
click at [1029, 26] on button "button" at bounding box center [1037, 22] width 22 height 22
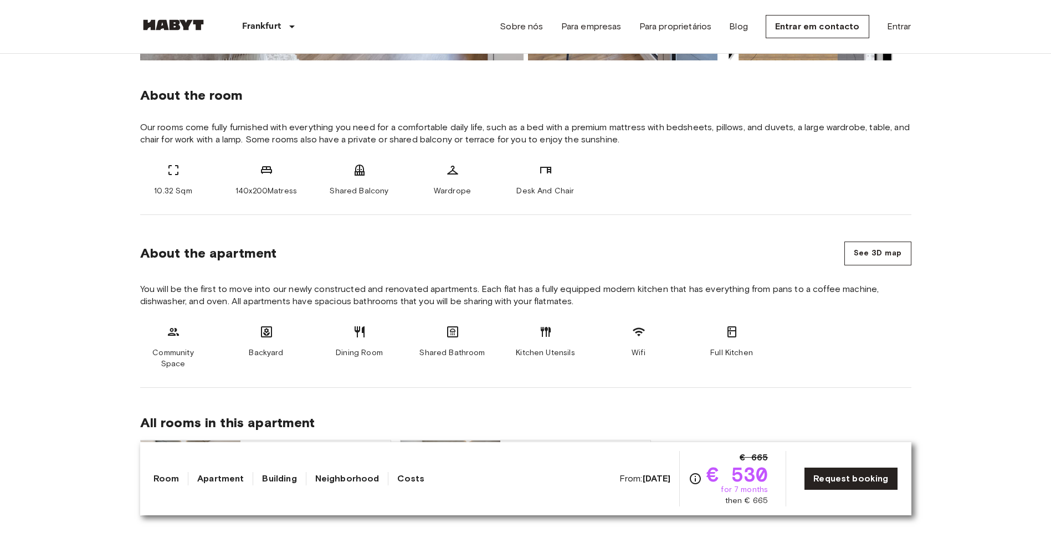
scroll to position [443, 0]
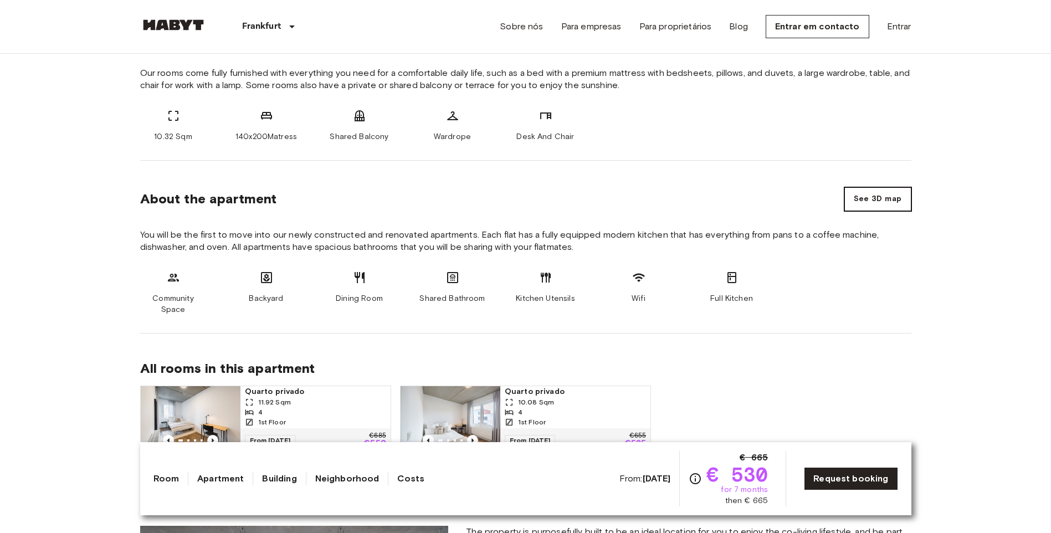
click at [873, 199] on button "See 3D map" at bounding box center [877, 199] width 67 height 24
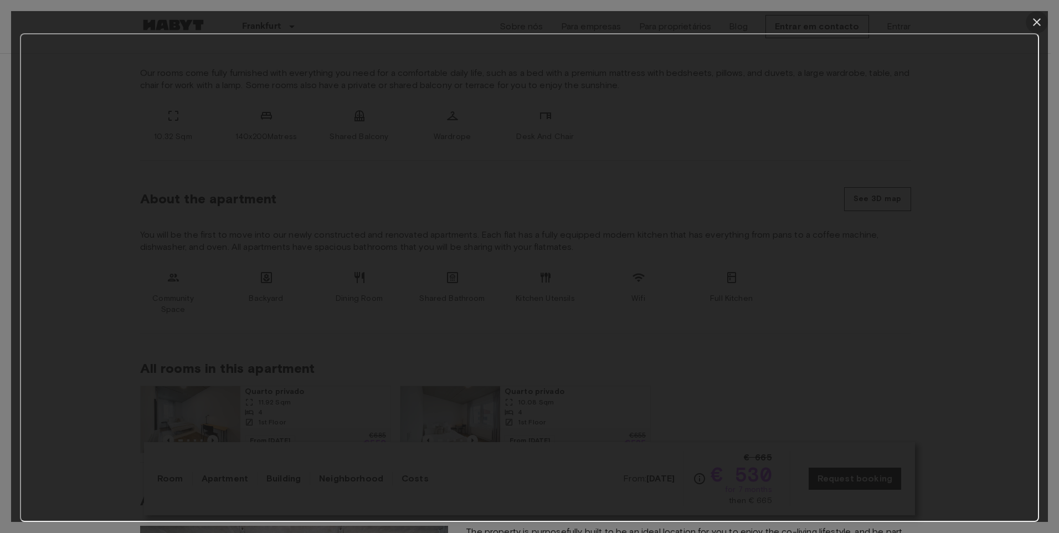
click at [1040, 18] on icon "button" at bounding box center [1037, 22] width 13 height 13
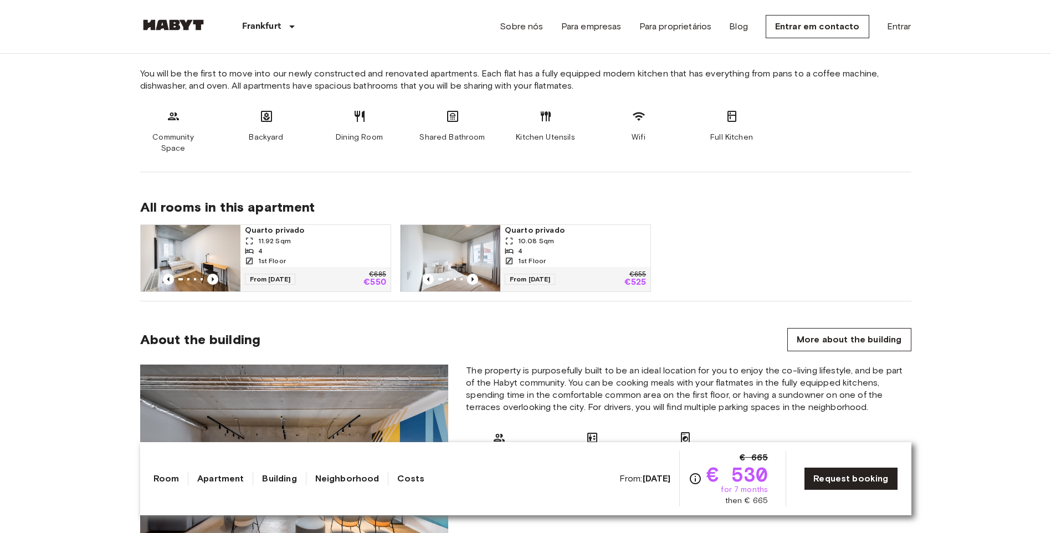
scroll to position [610, 0]
